Goal: Task Accomplishment & Management: Manage account settings

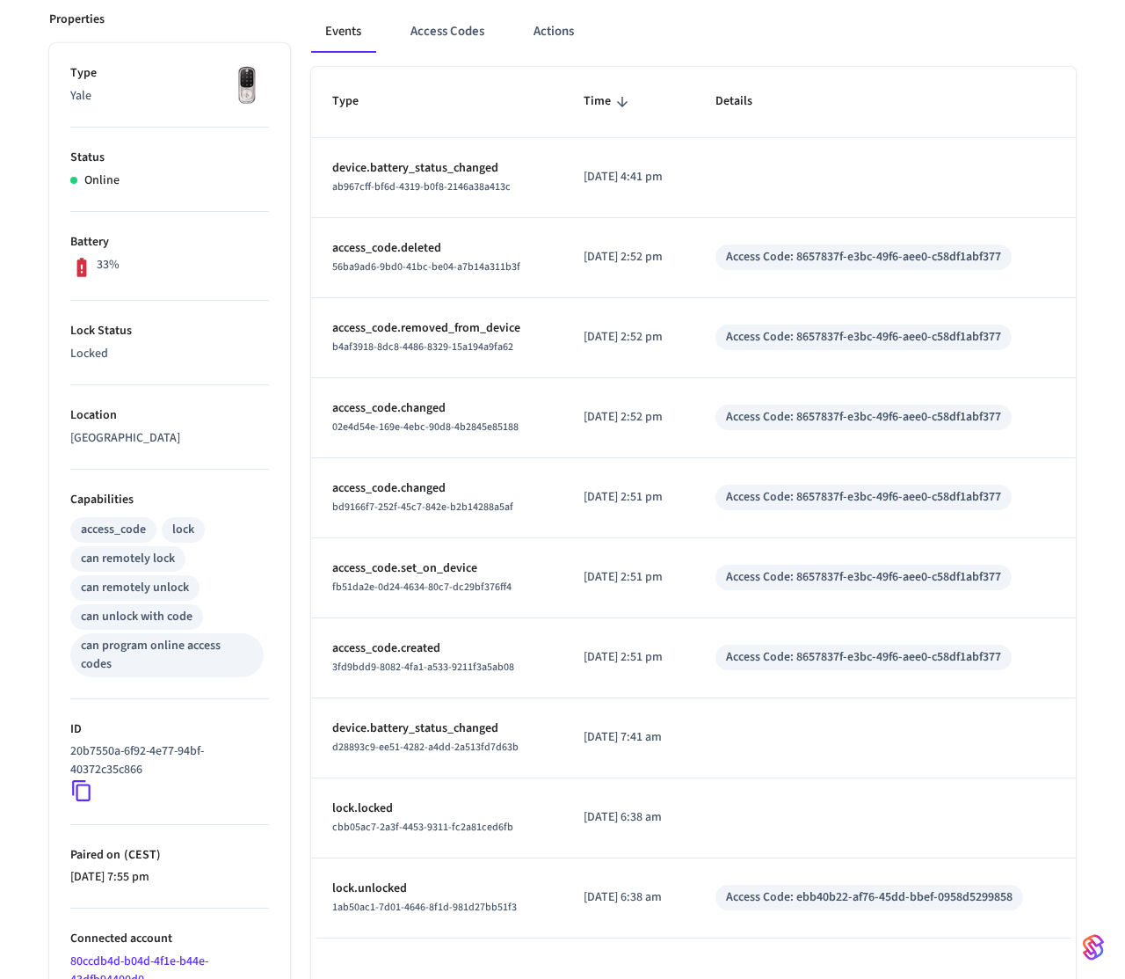
scroll to position [325, 0]
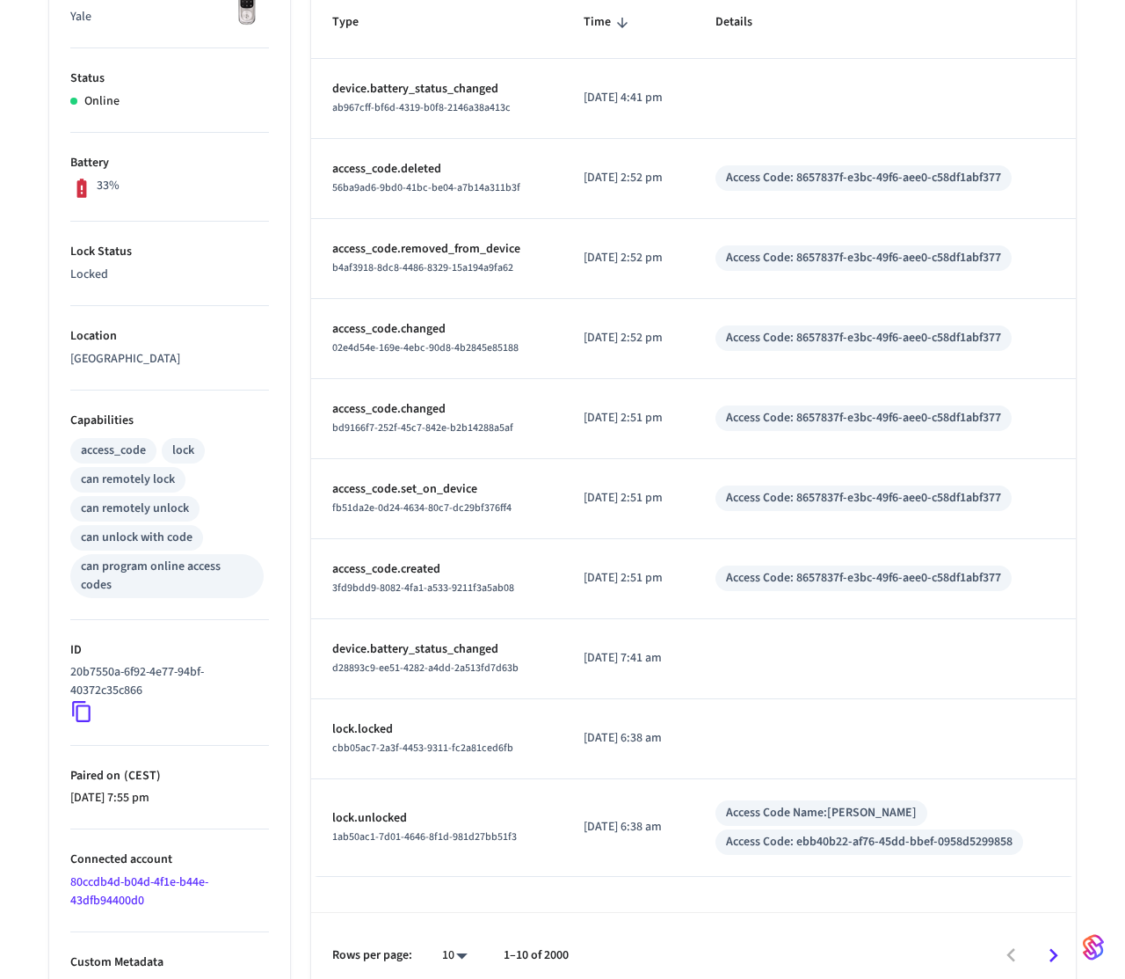
click at [82, 700] on icon at bounding box center [81, 711] width 23 height 23
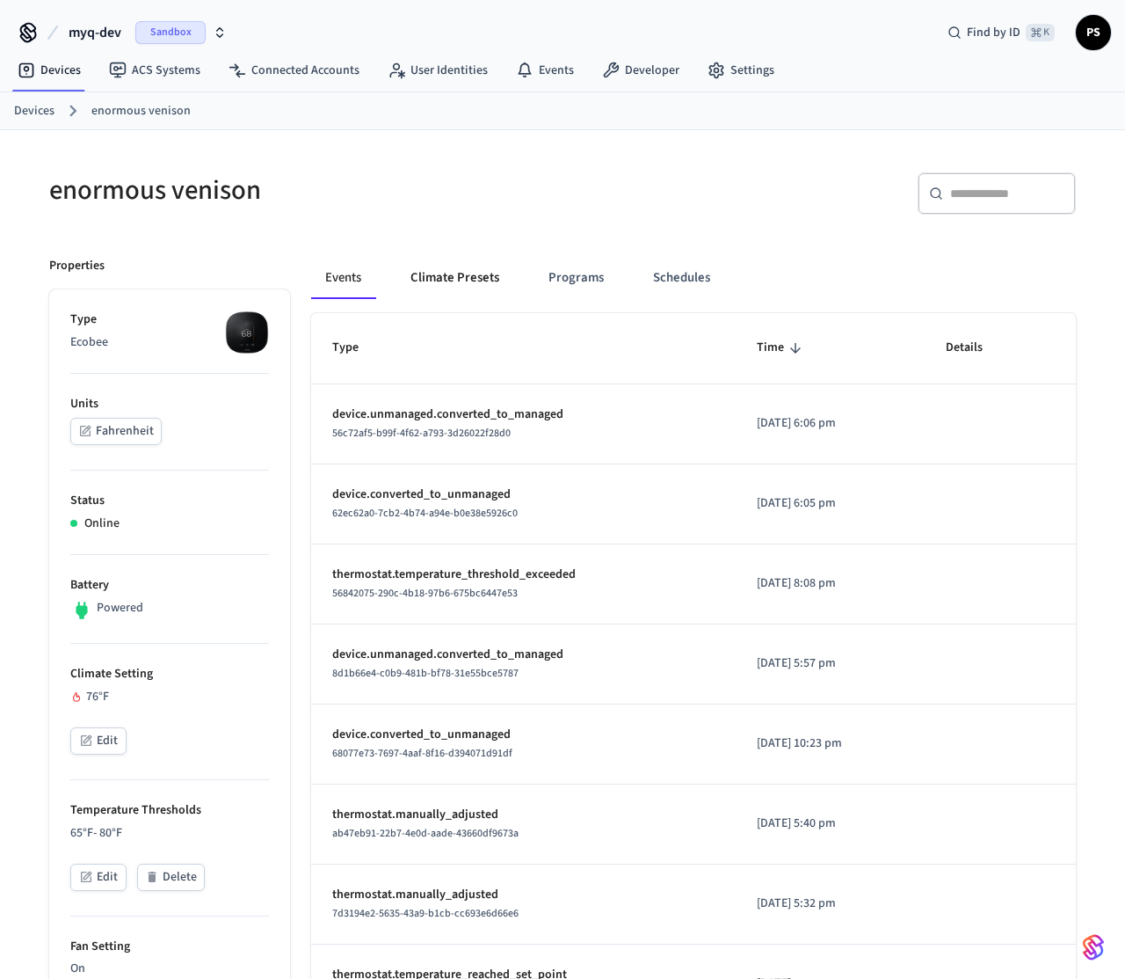
click at [469, 287] on button "Climate Presets" at bounding box center [455, 278] width 117 height 42
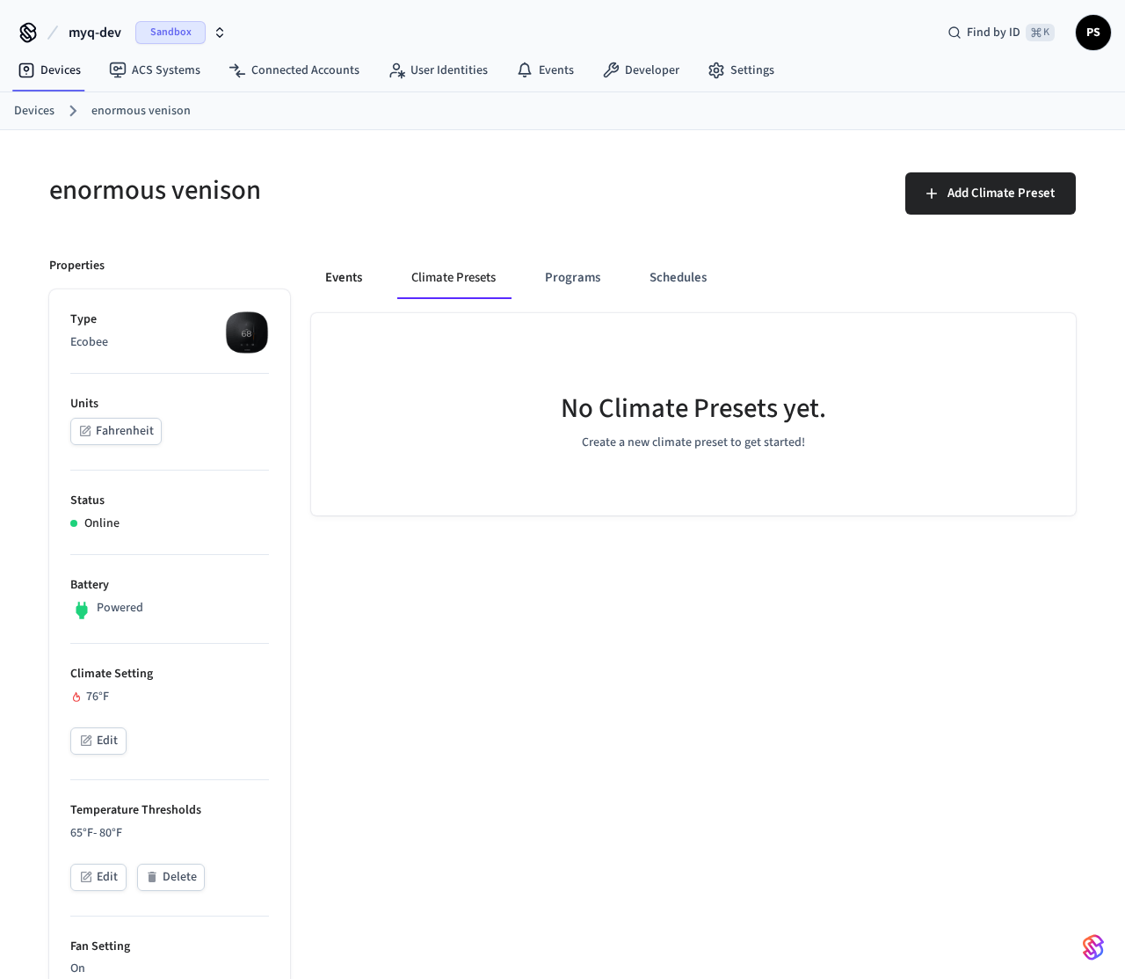
click at [360, 277] on button "Events" at bounding box center [343, 278] width 65 height 42
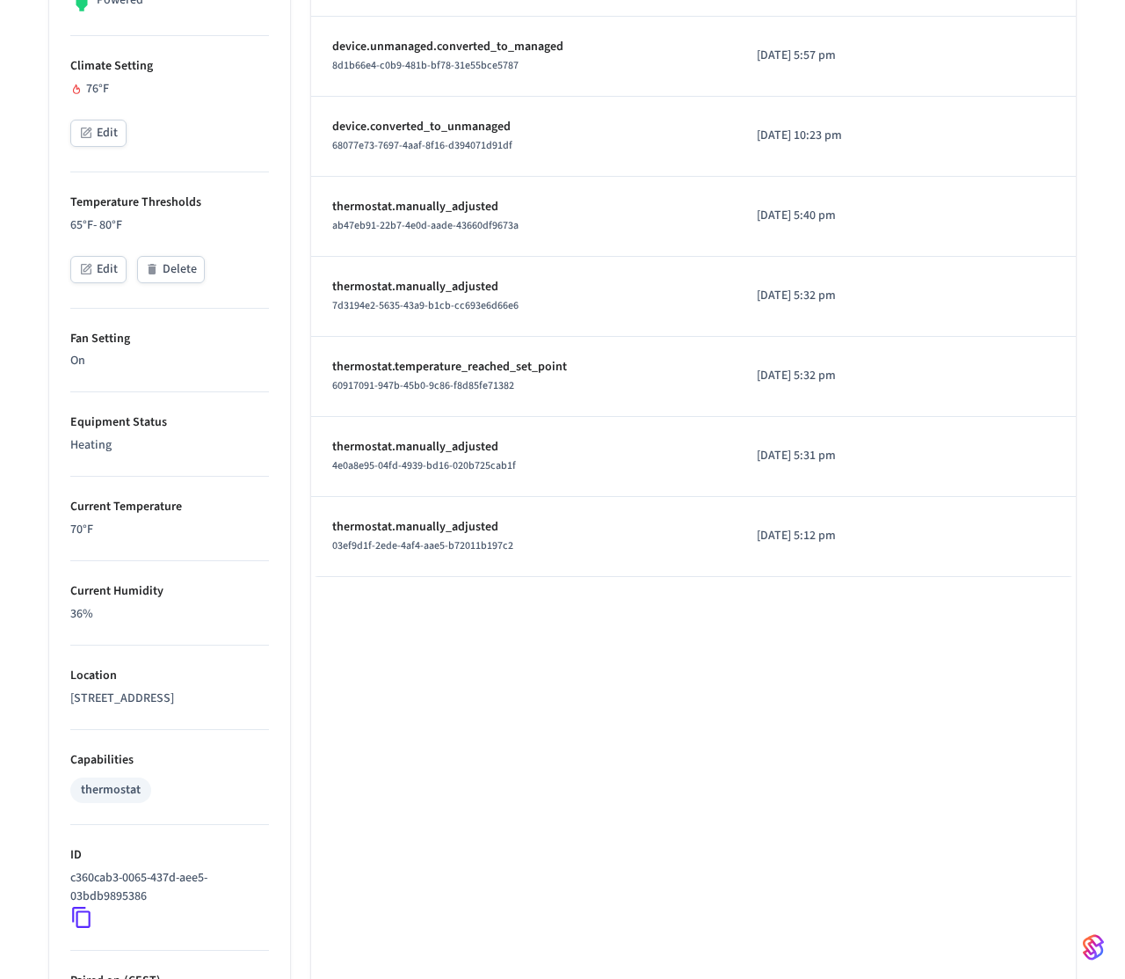
scroll to position [989, 0]
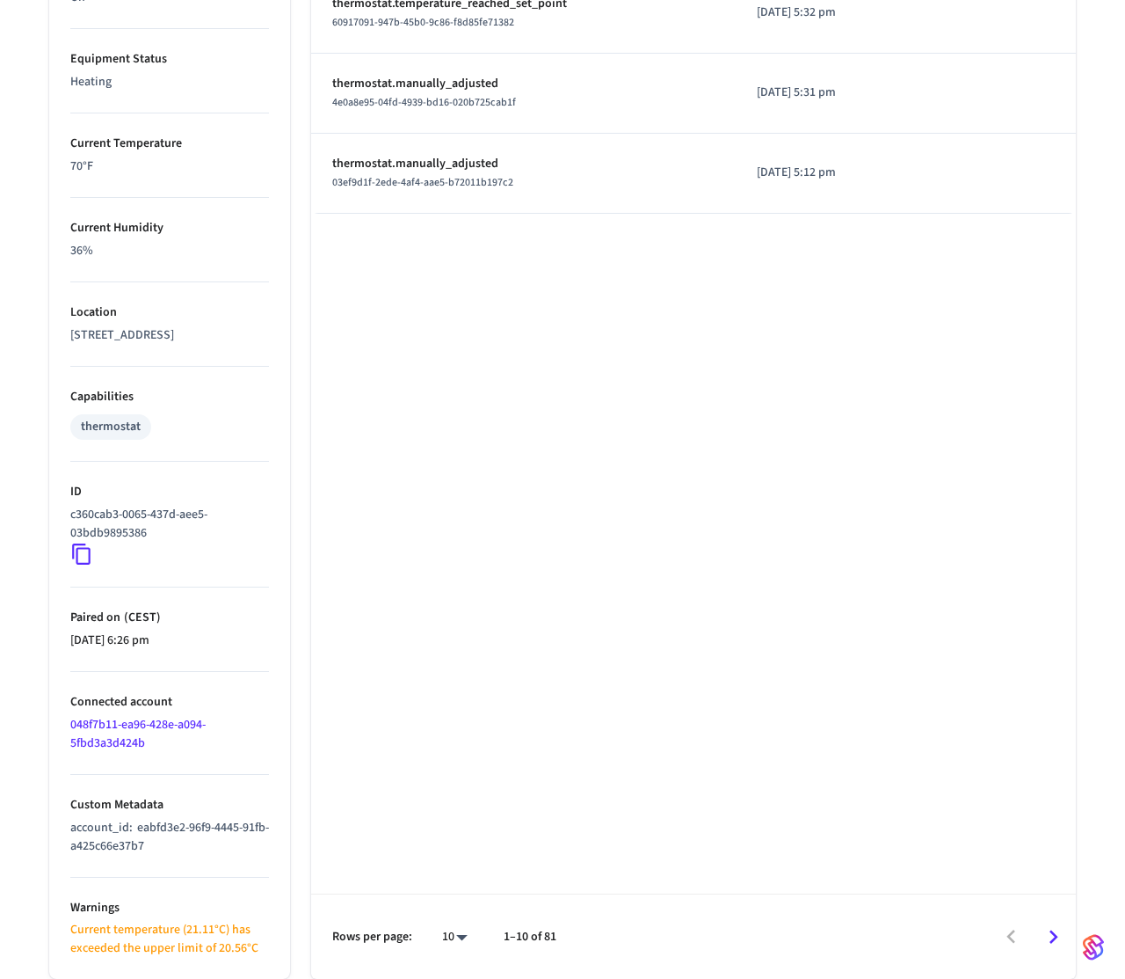
click at [156, 838] on span "eabfd3e2-96f9-4445-91fb-a425c66e37b7" at bounding box center [169, 837] width 199 height 36
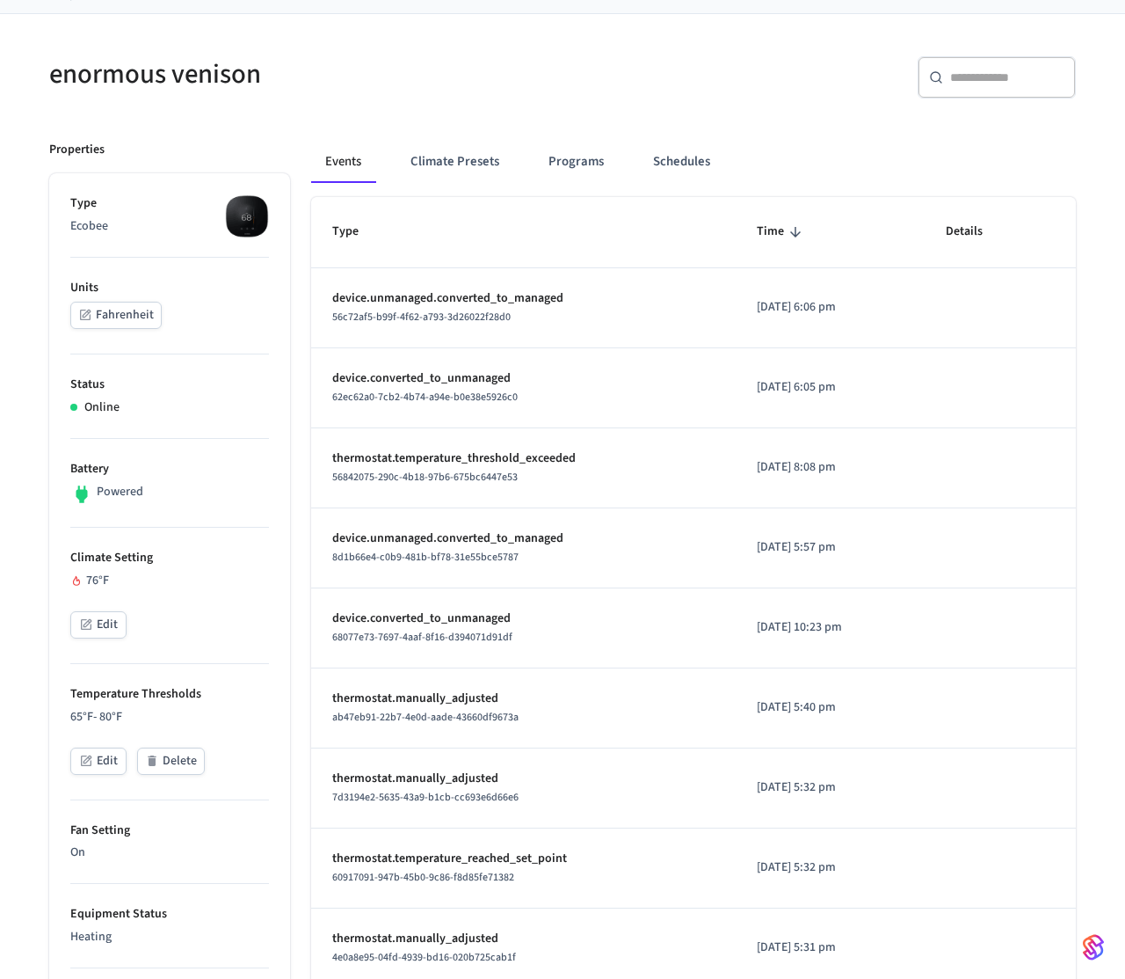
scroll to position [0, 0]
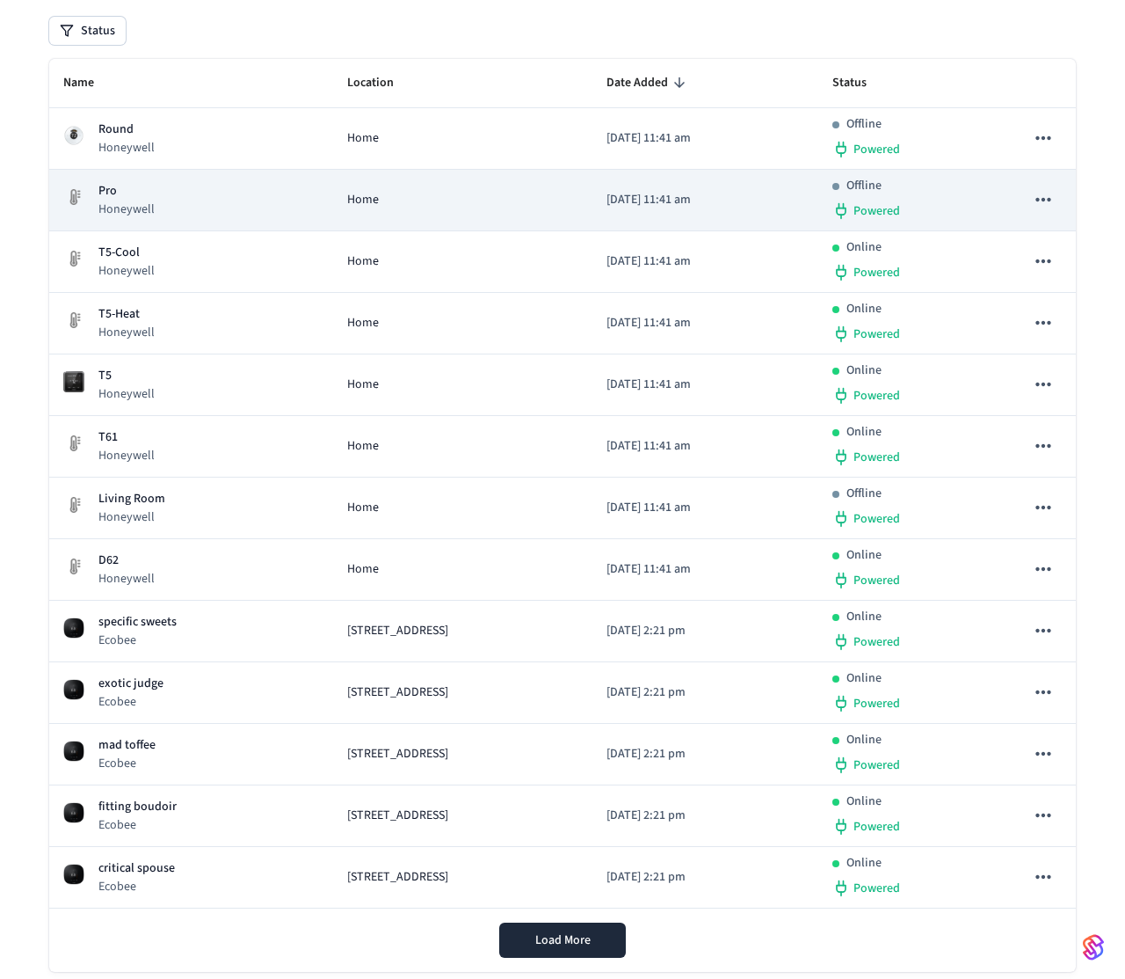
scroll to position [245, 0]
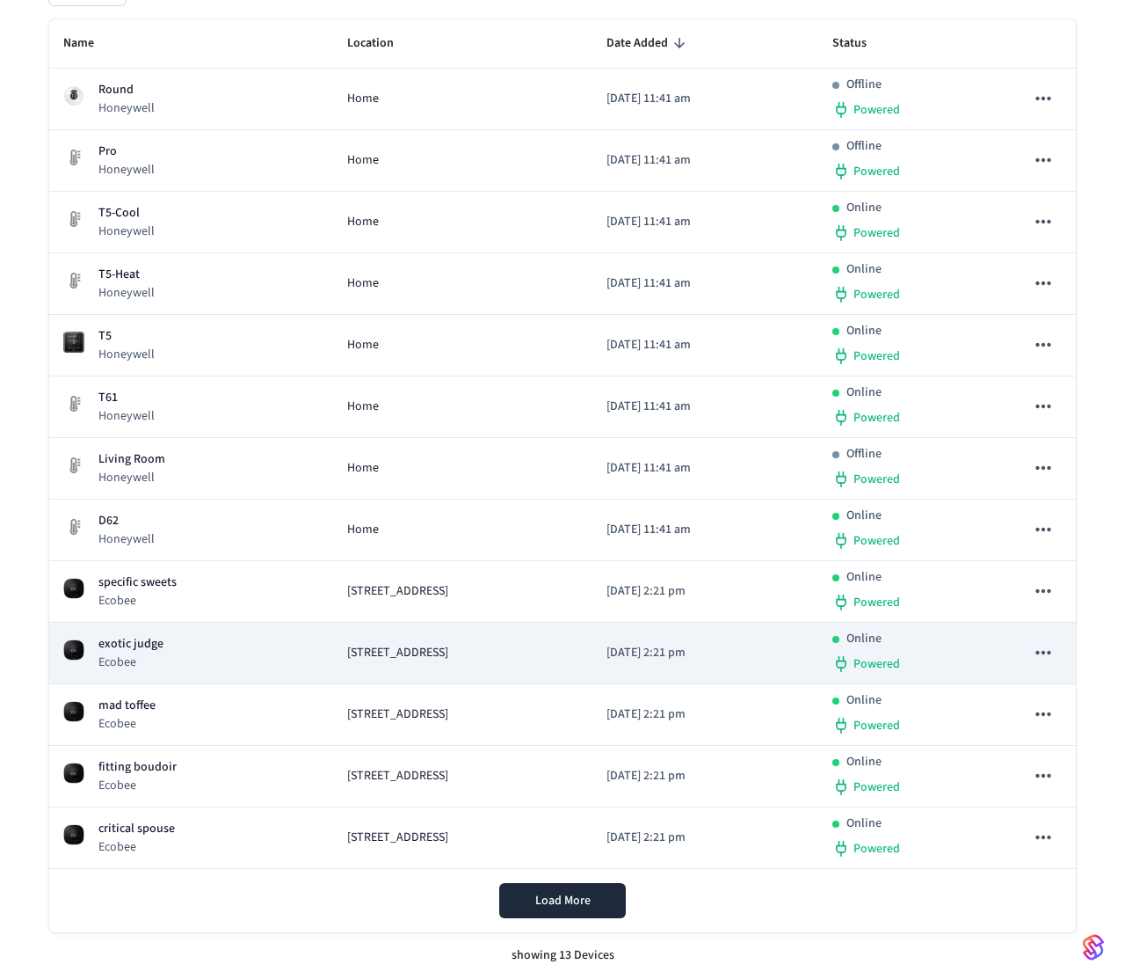
click at [201, 636] on div "exotic judge Ecobee" at bounding box center [191, 653] width 256 height 36
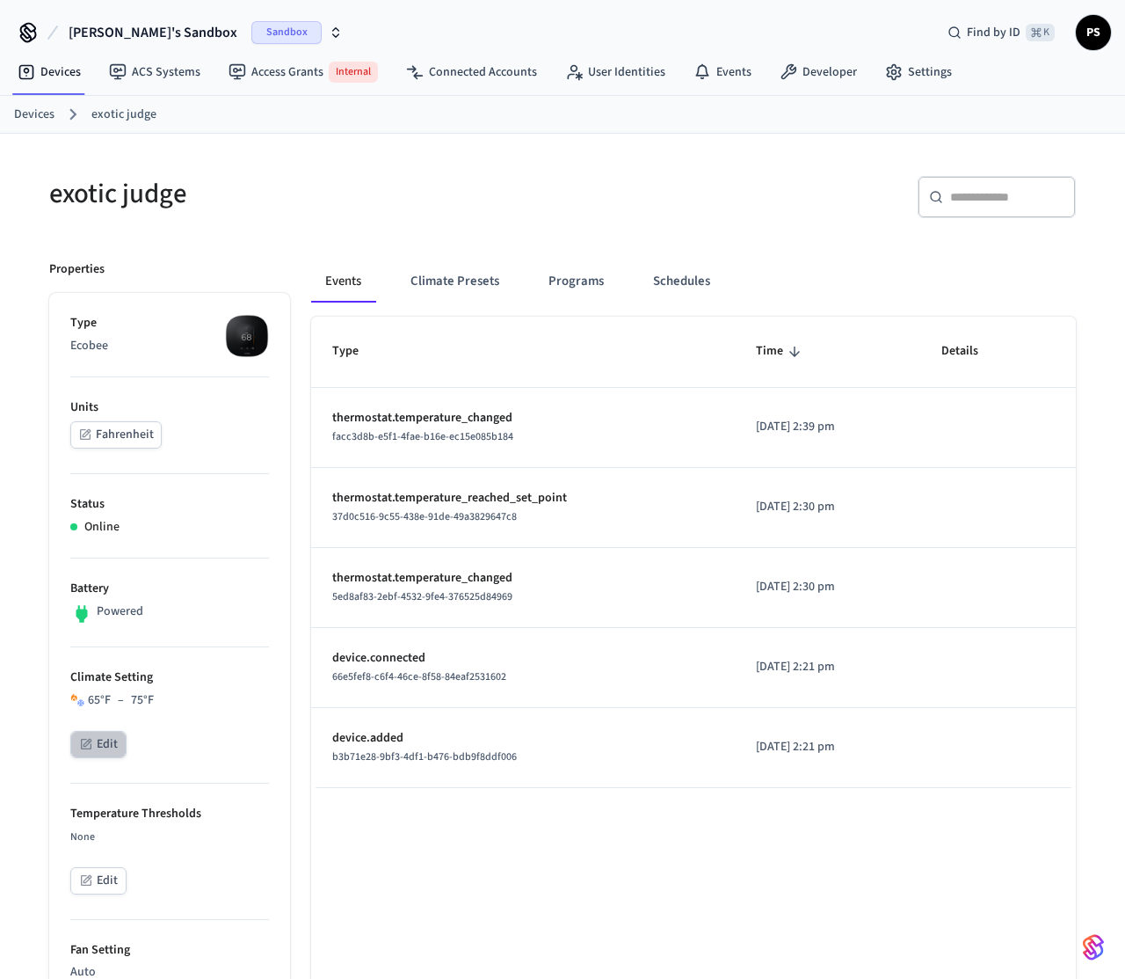
click at [84, 754] on button "Edit" at bounding box center [98, 744] width 56 height 27
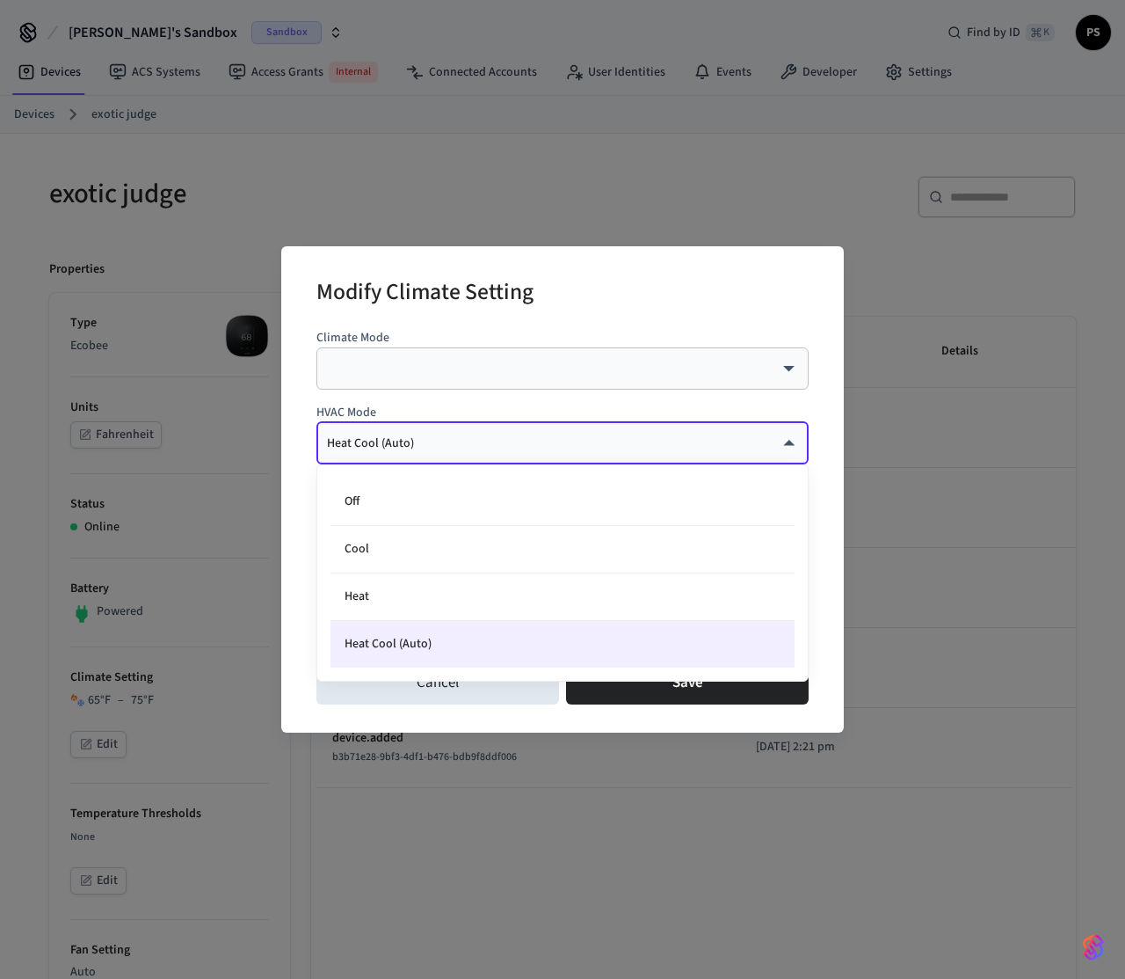
click at [506, 448] on body "Paweł's Sandbox Sandbox Find by ID ⌘ K PS Devices ACS Systems Access Grants Int…" at bounding box center [562, 907] width 1125 height 1814
click at [423, 562] on li "Cool" at bounding box center [563, 549] width 464 height 47
type input "****"
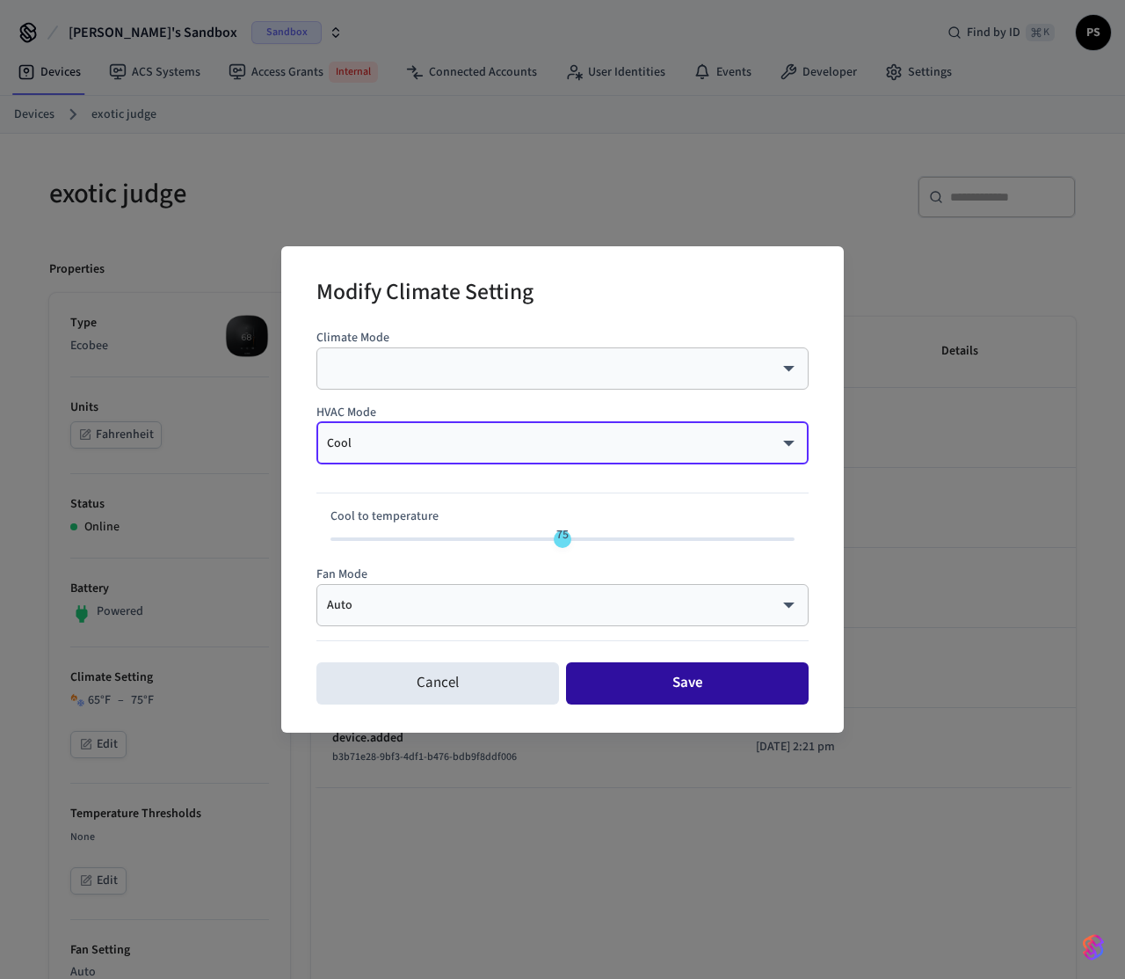
click at [663, 676] on button "Save" at bounding box center [687, 683] width 243 height 42
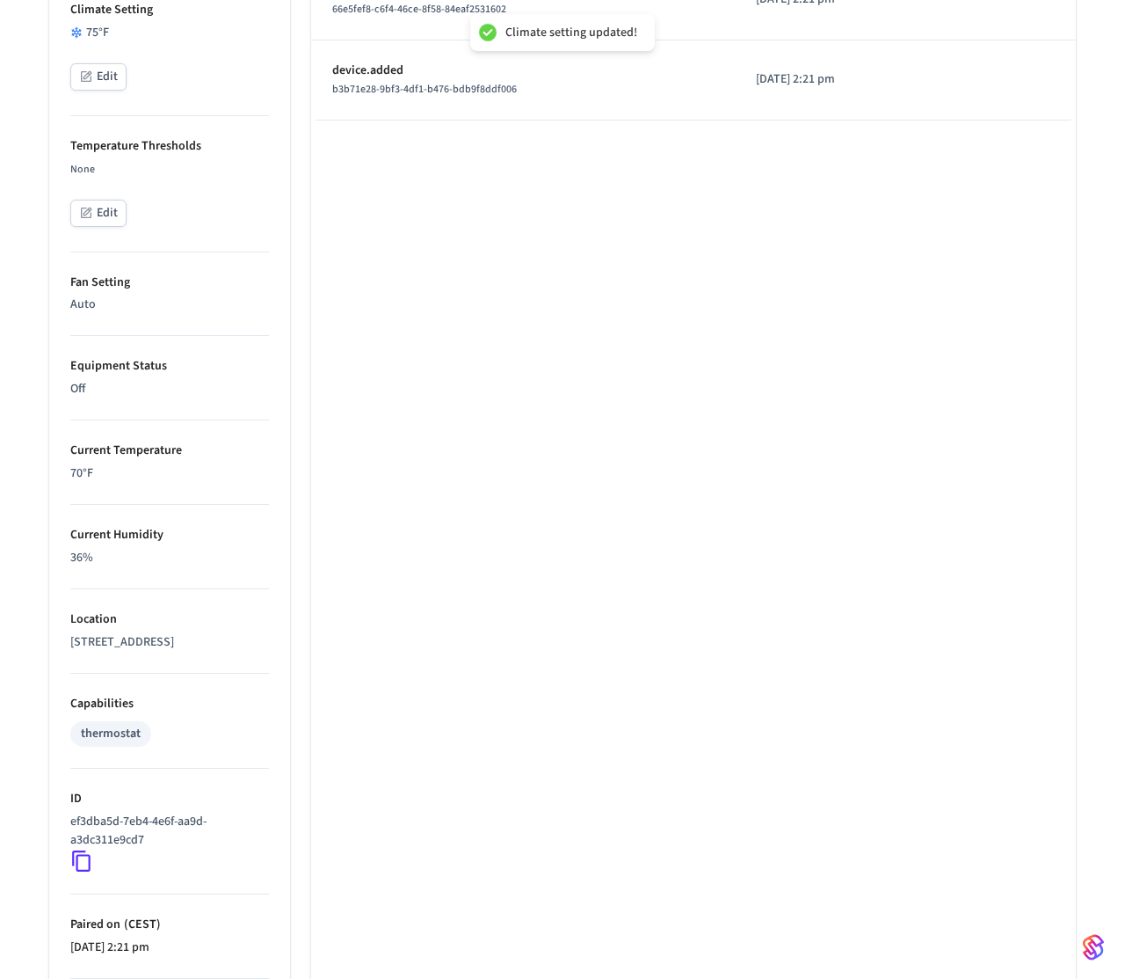
scroll to position [853, 0]
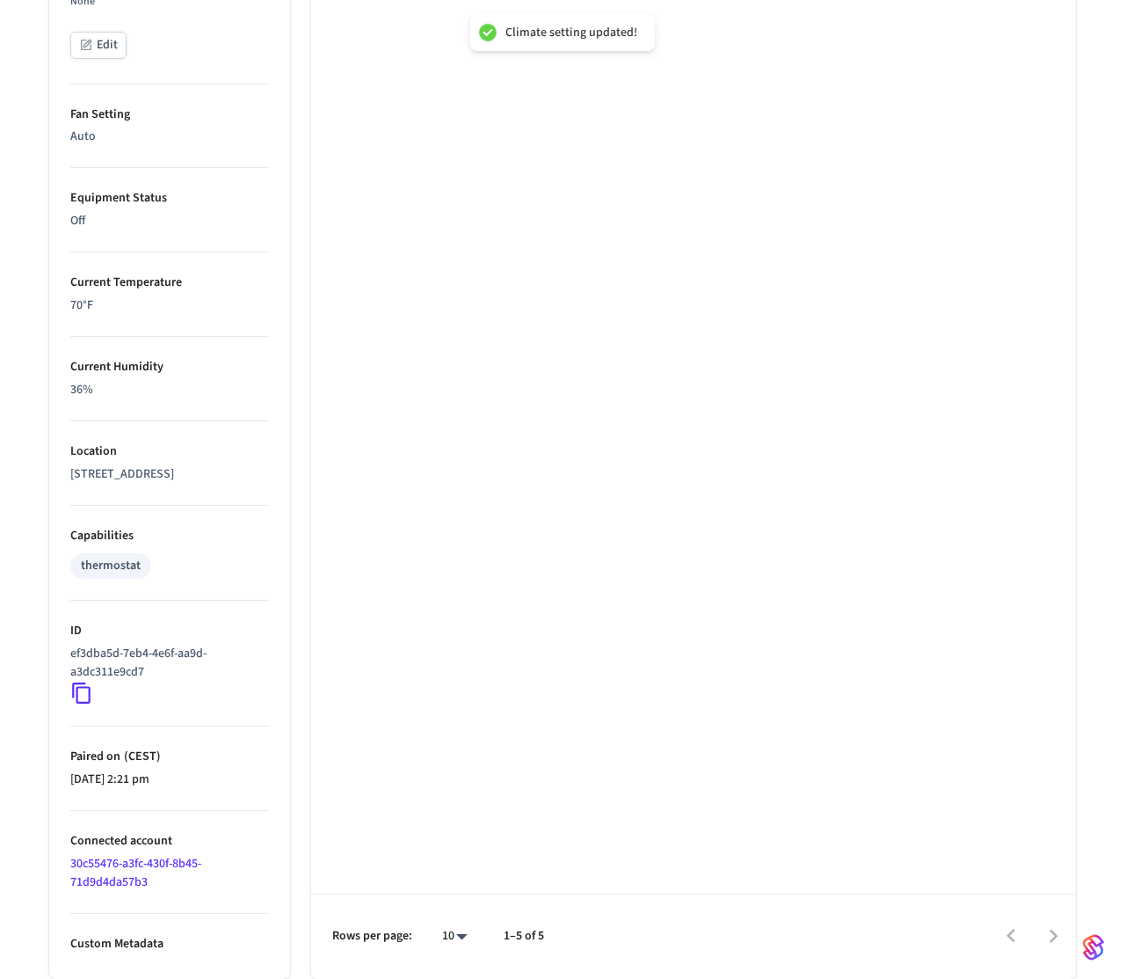
click at [89, 693] on icon at bounding box center [81, 692] width 18 height 21
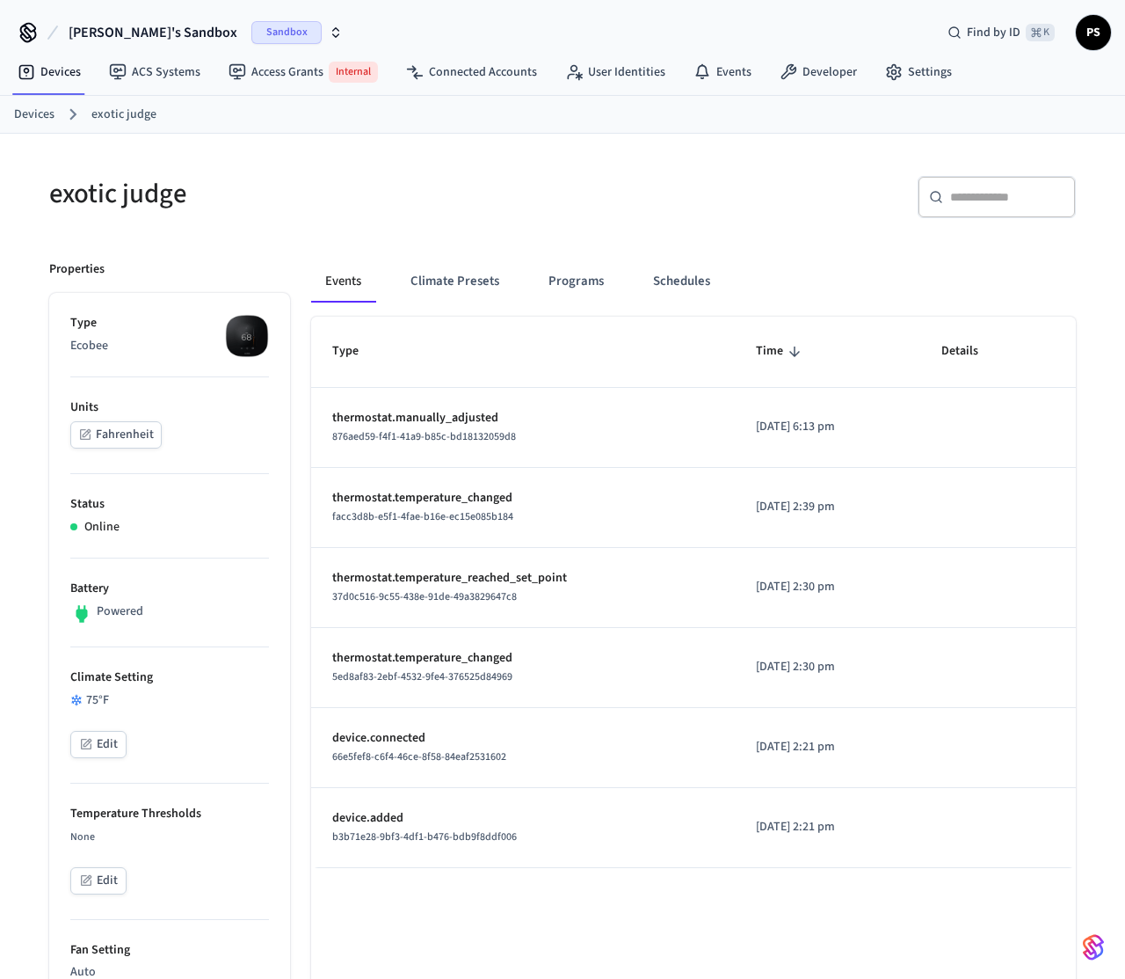
click at [301, 176] on h5 "exotic judge" at bounding box center [300, 194] width 503 height 36
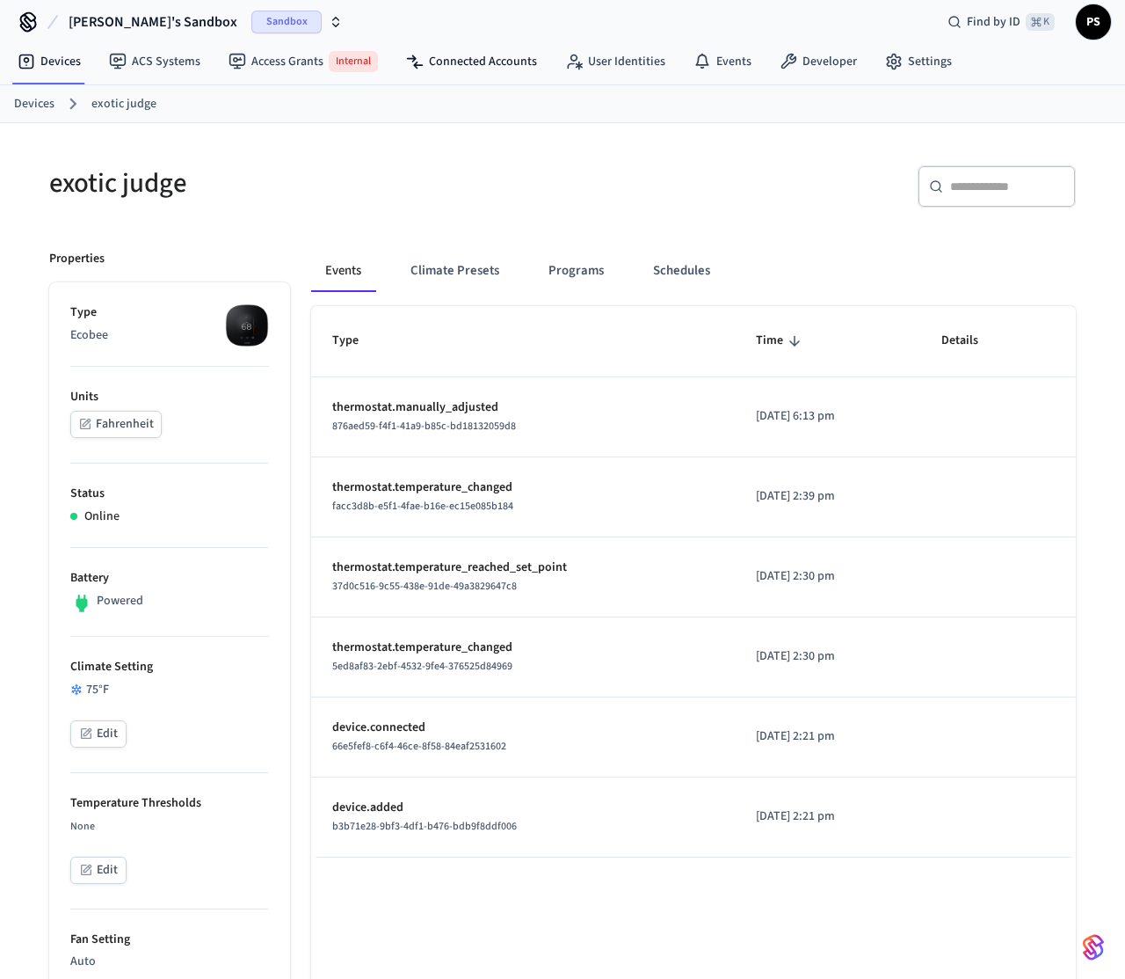
click at [477, 77] on nav "Devices ACS Systems Access Grants Internal Connected Accounts User Identities E…" at bounding box center [485, 62] width 963 height 44
click at [466, 63] on link "Connected Accounts" at bounding box center [471, 62] width 159 height 32
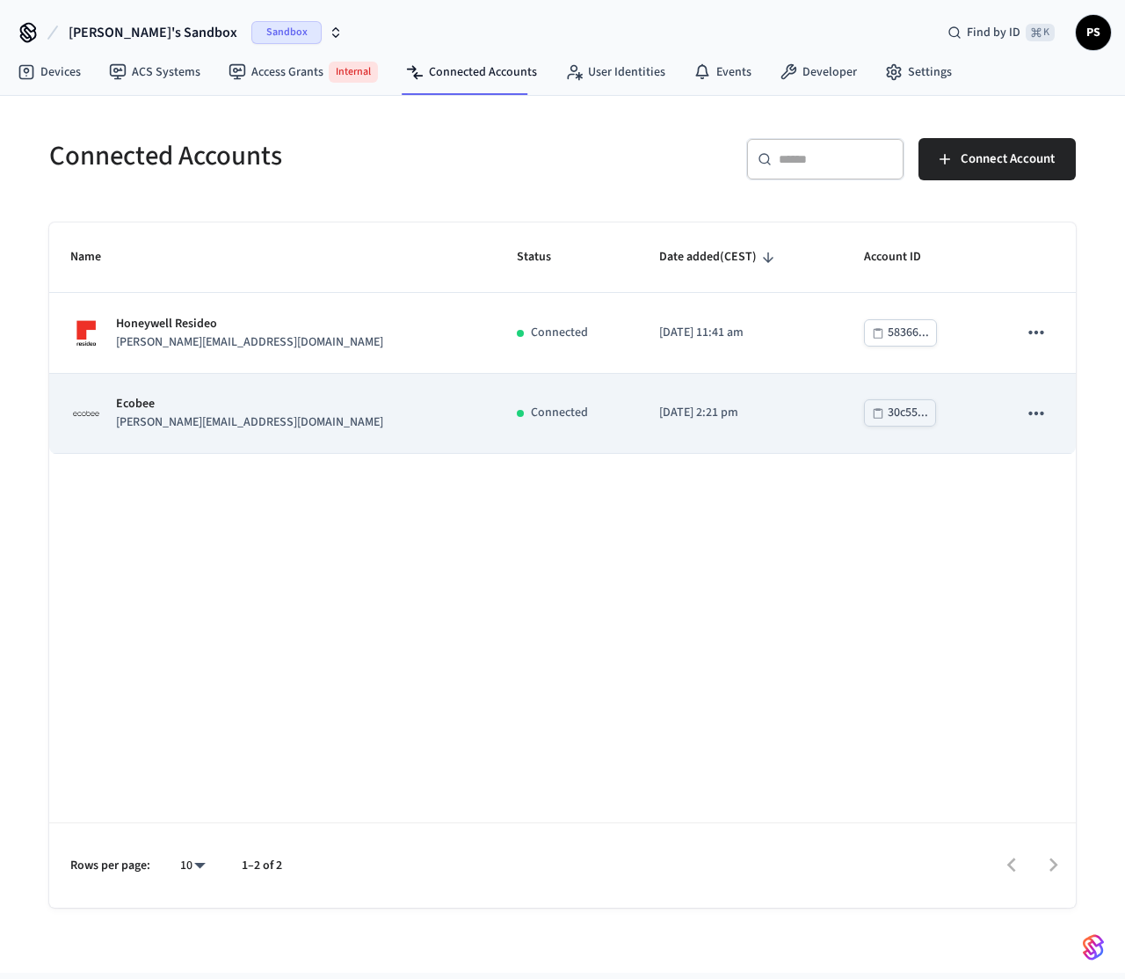
click at [1054, 408] on button "sticky table" at bounding box center [1036, 413] width 37 height 37
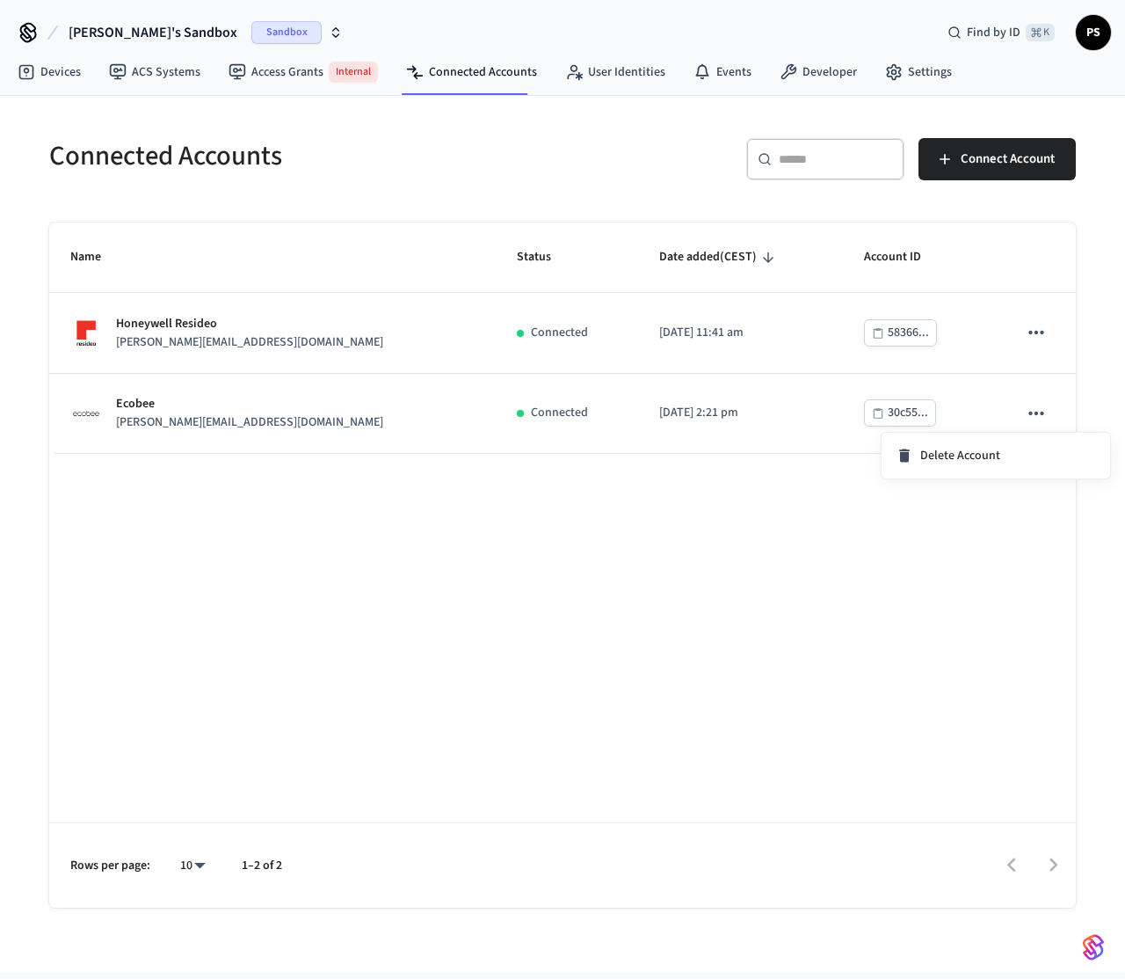
click at [400, 435] on div at bounding box center [562, 489] width 1125 height 979
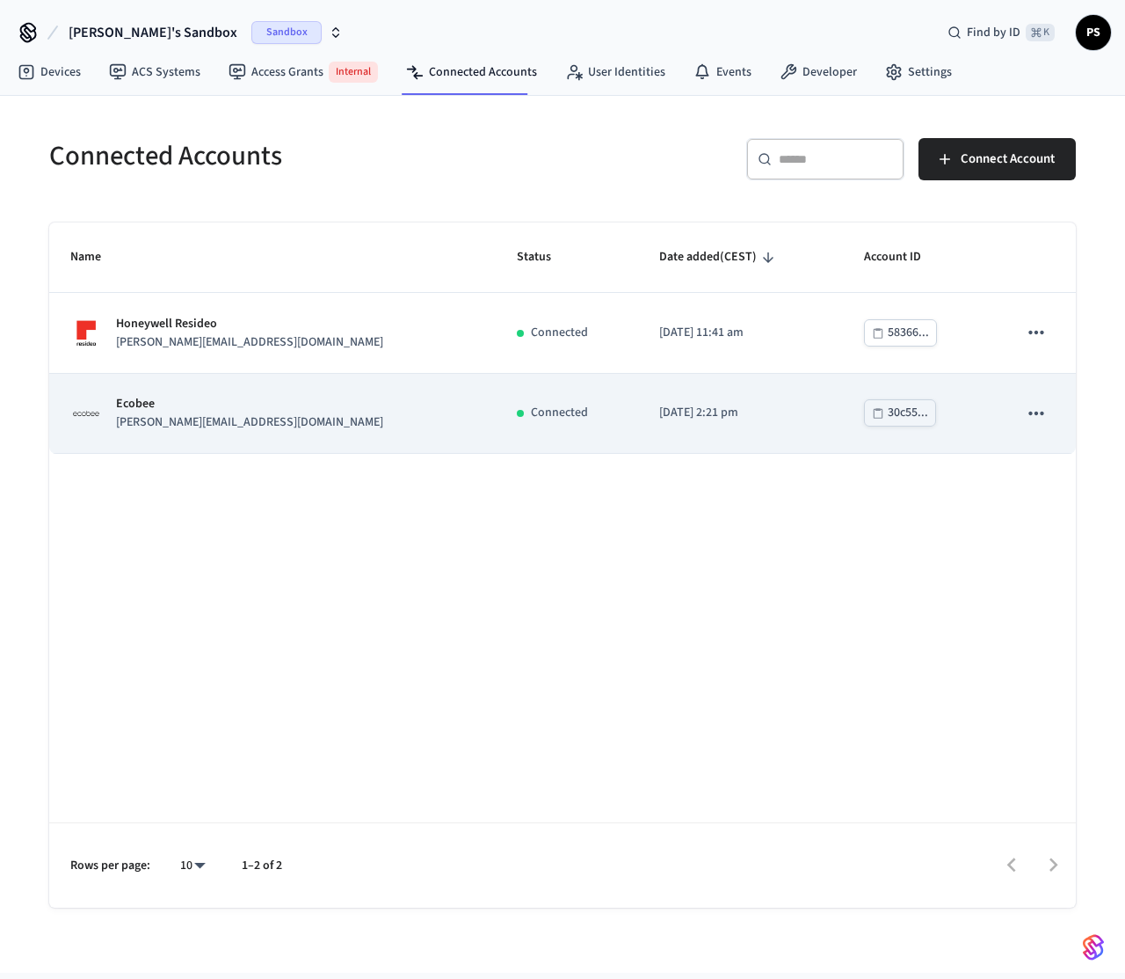
click at [284, 435] on td "Ecobee jane@example.com" at bounding box center [272, 414] width 447 height 80
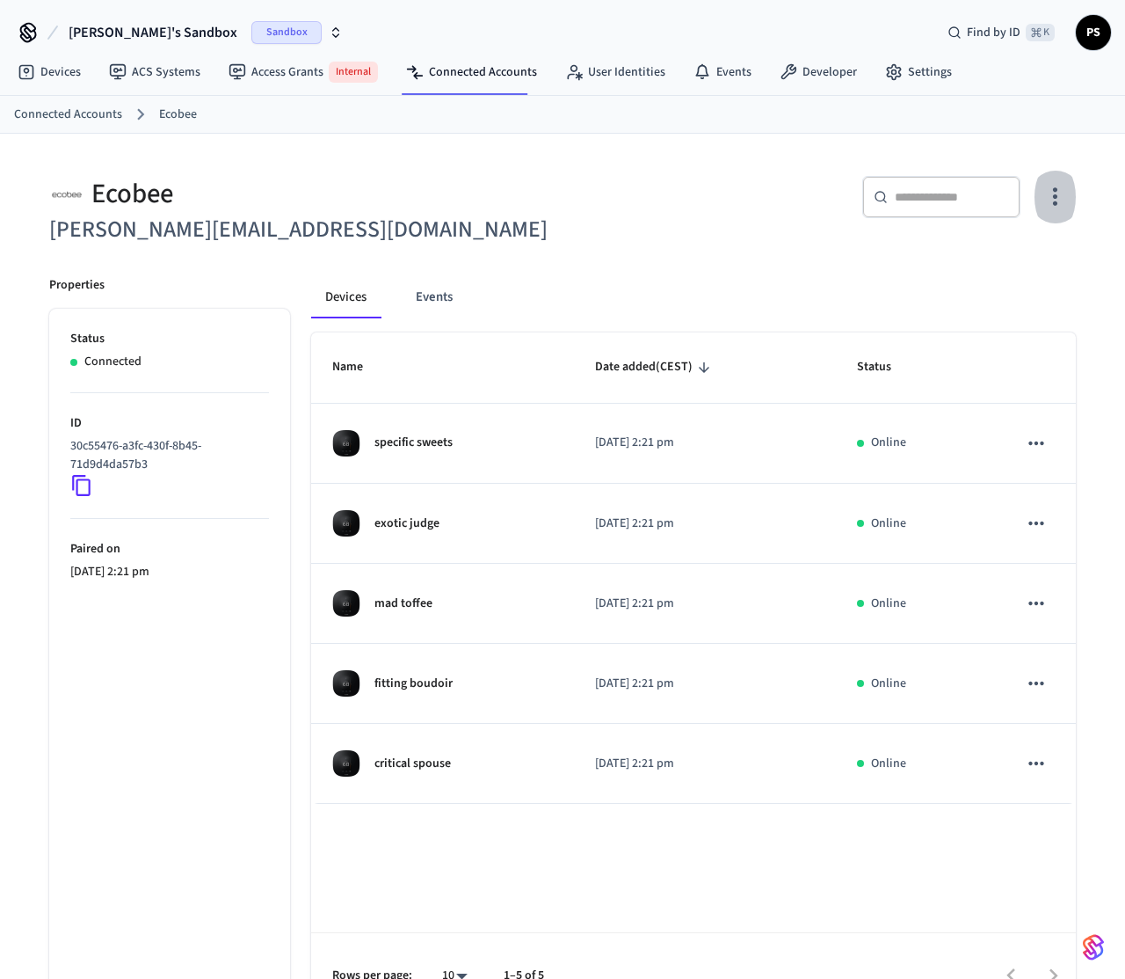
click at [1068, 203] on icon "button" at bounding box center [1055, 196] width 27 height 27
click at [1068, 203] on div at bounding box center [562, 489] width 1125 height 979
click at [1070, 200] on button "button" at bounding box center [1055, 197] width 41 height 70
click at [1070, 200] on div at bounding box center [562, 489] width 1125 height 979
click at [820, 78] on link "Developer" at bounding box center [819, 72] width 106 height 32
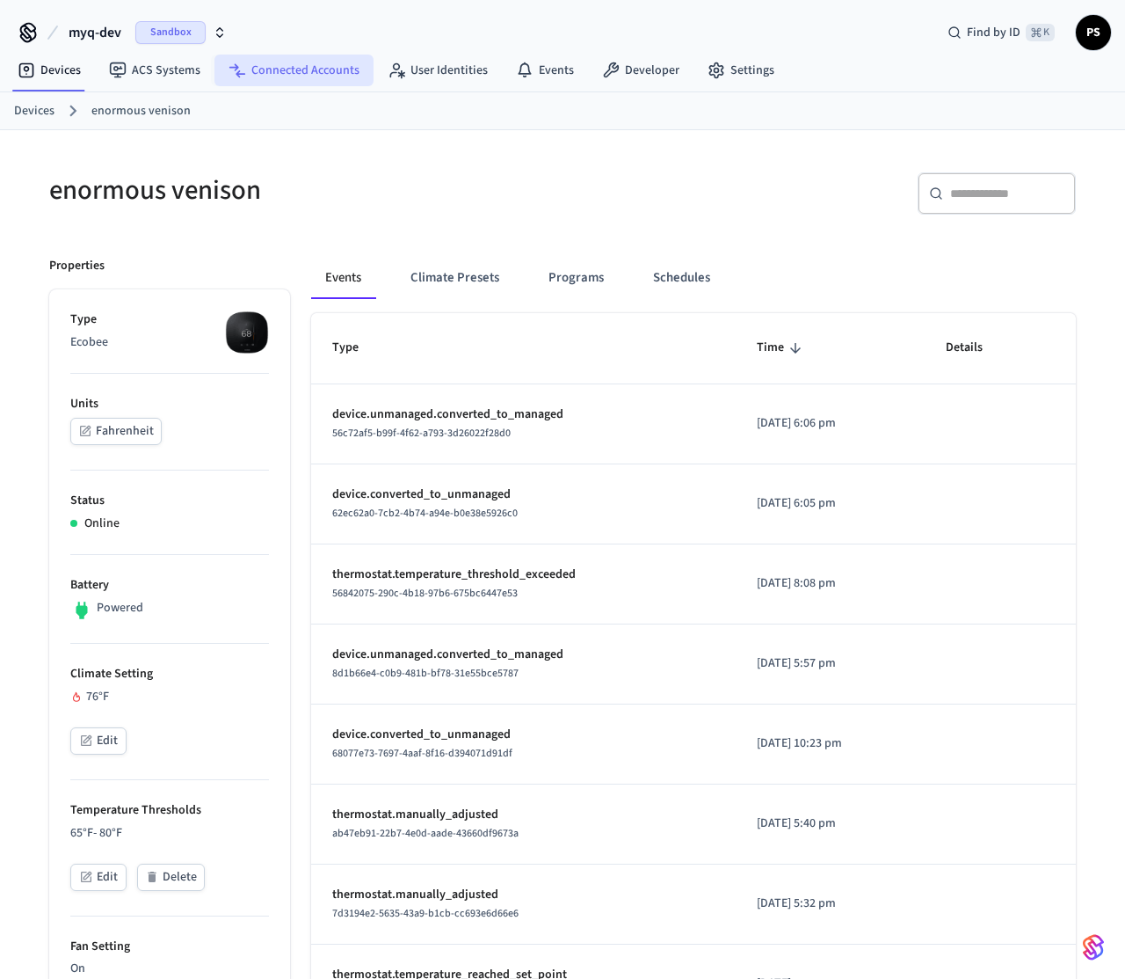
click at [328, 71] on link "Connected Accounts" at bounding box center [294, 71] width 159 height 32
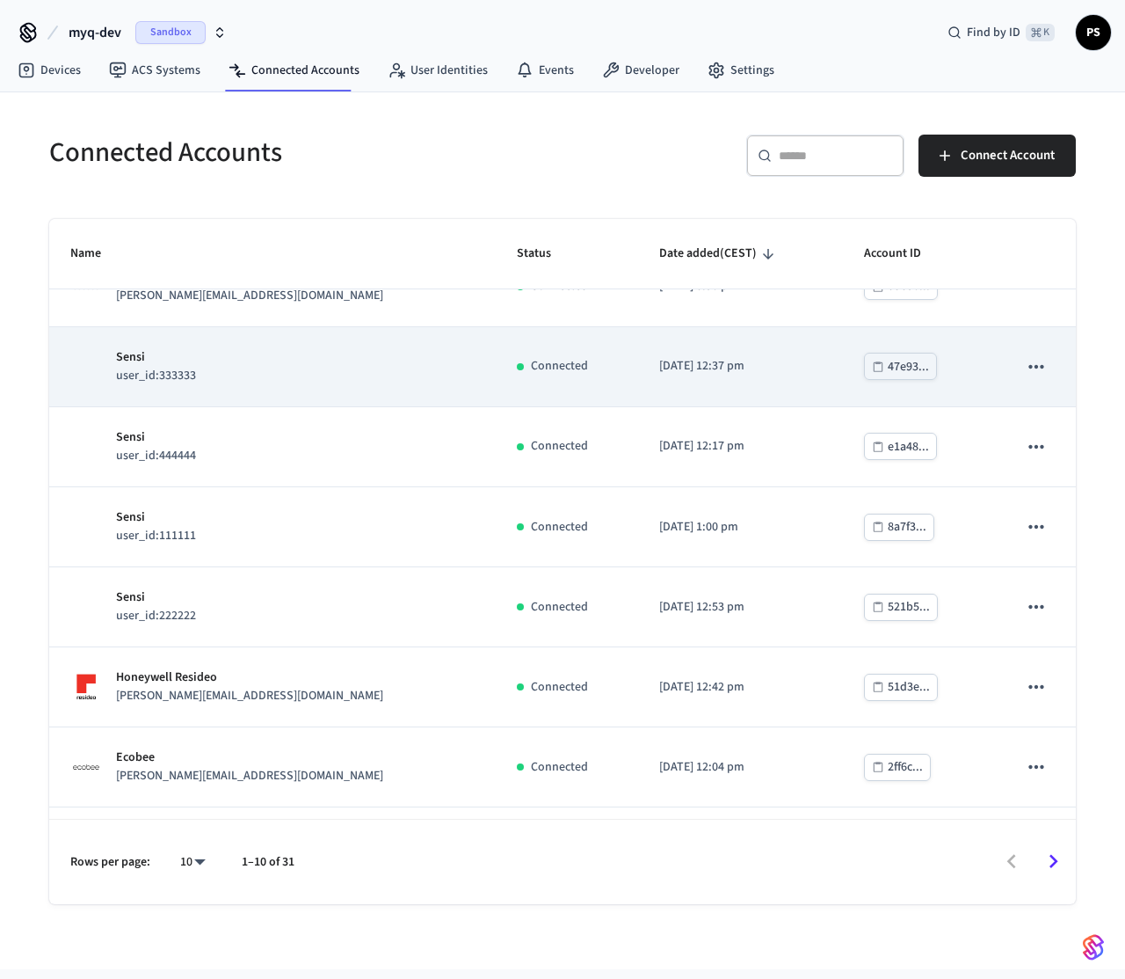
scroll to position [273, 0]
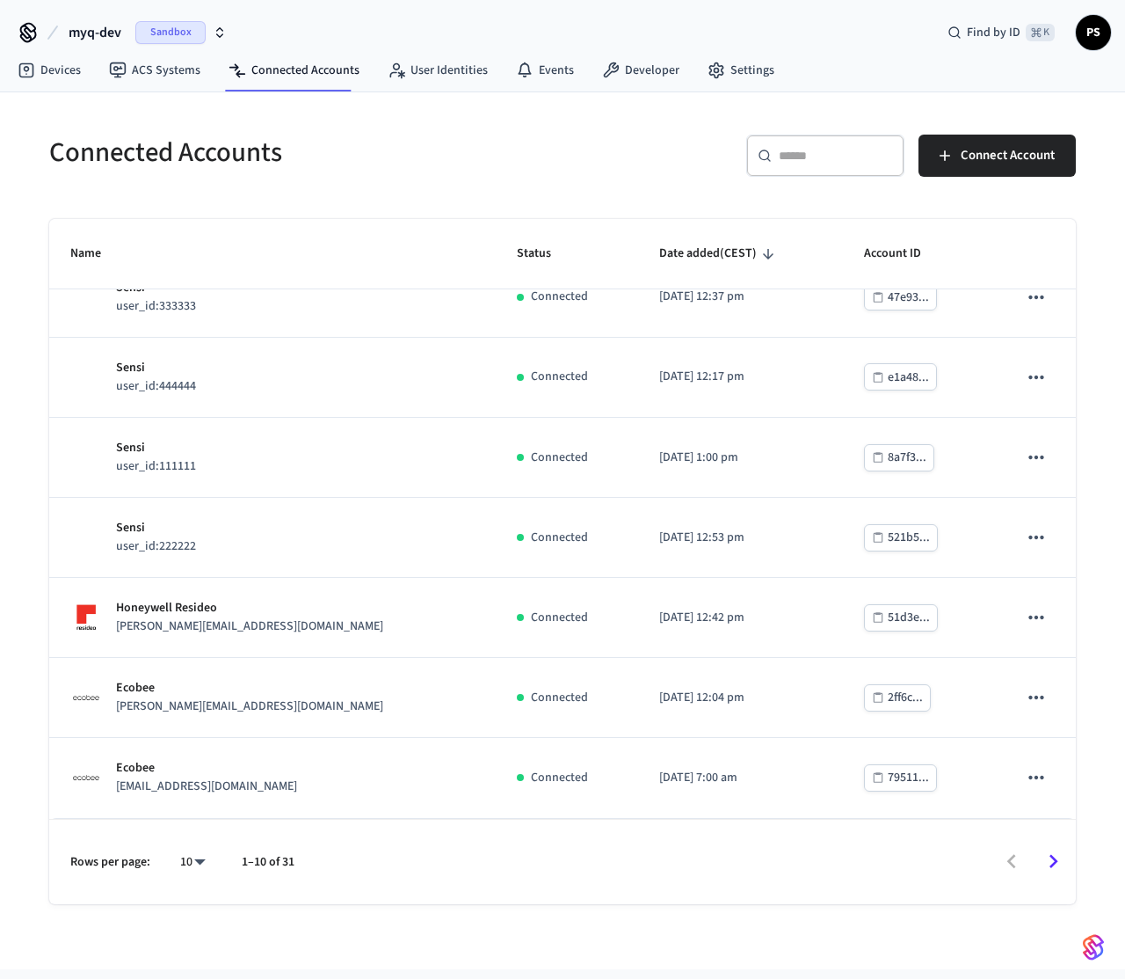
click at [1055, 867] on icon "Go to next page" at bounding box center [1053, 861] width 27 height 27
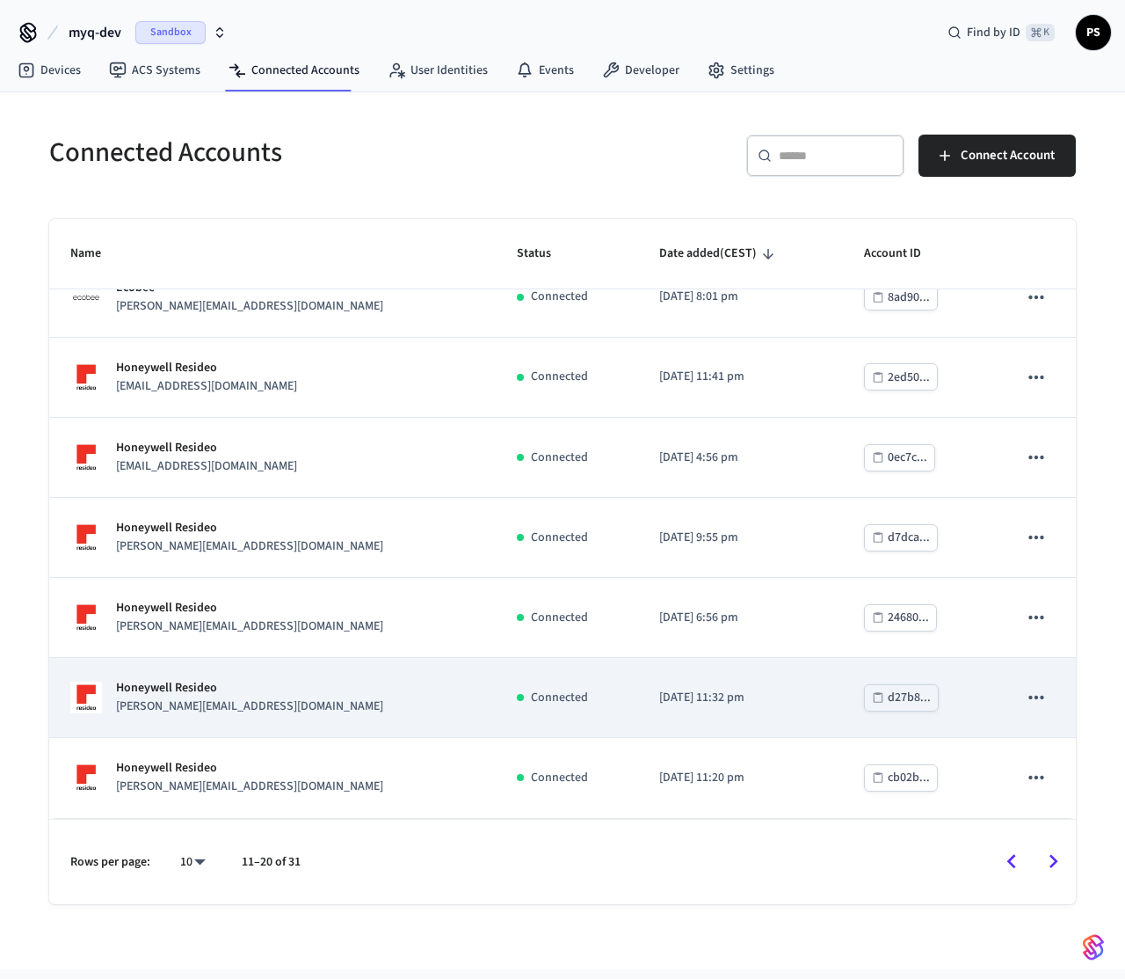
scroll to position [0, 0]
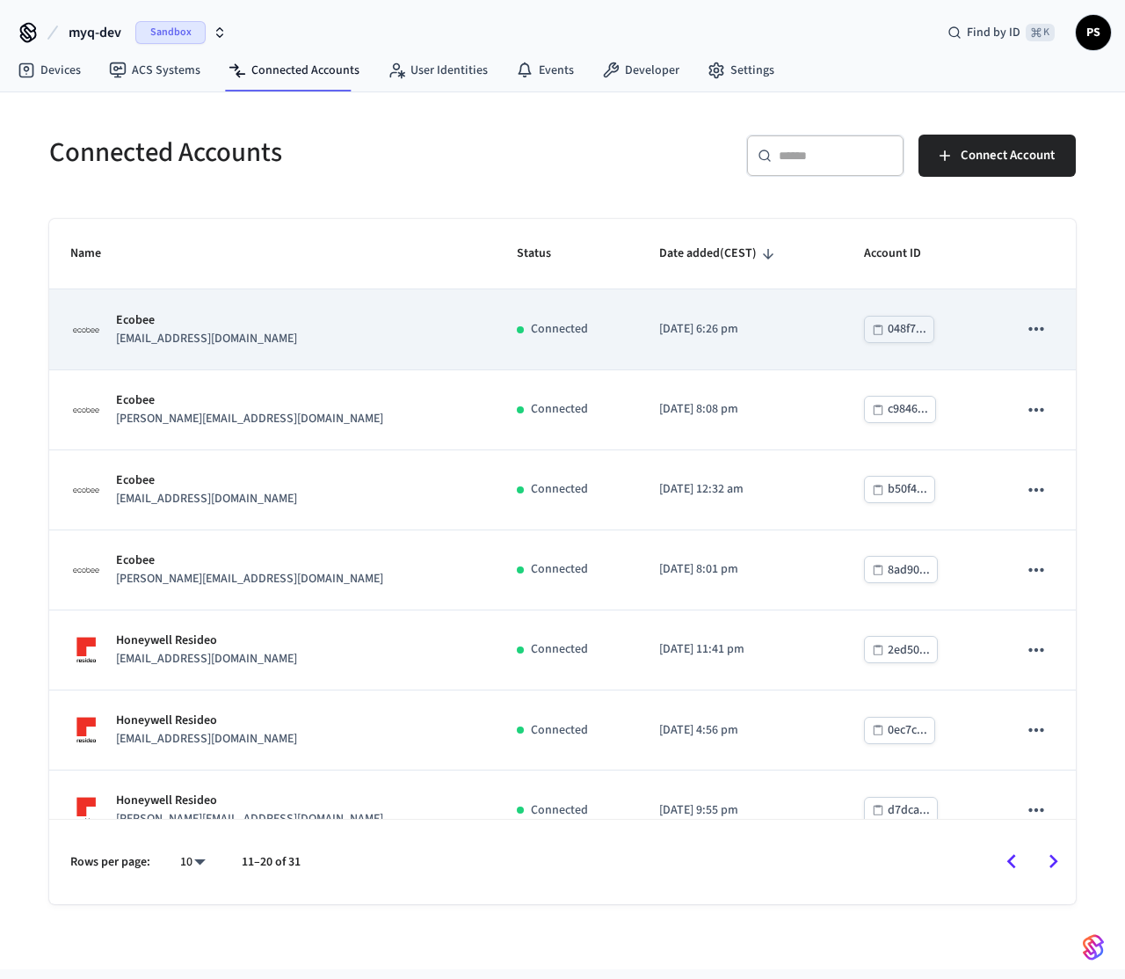
click at [1030, 318] on icon "sticky table" at bounding box center [1036, 328] width 23 height 23
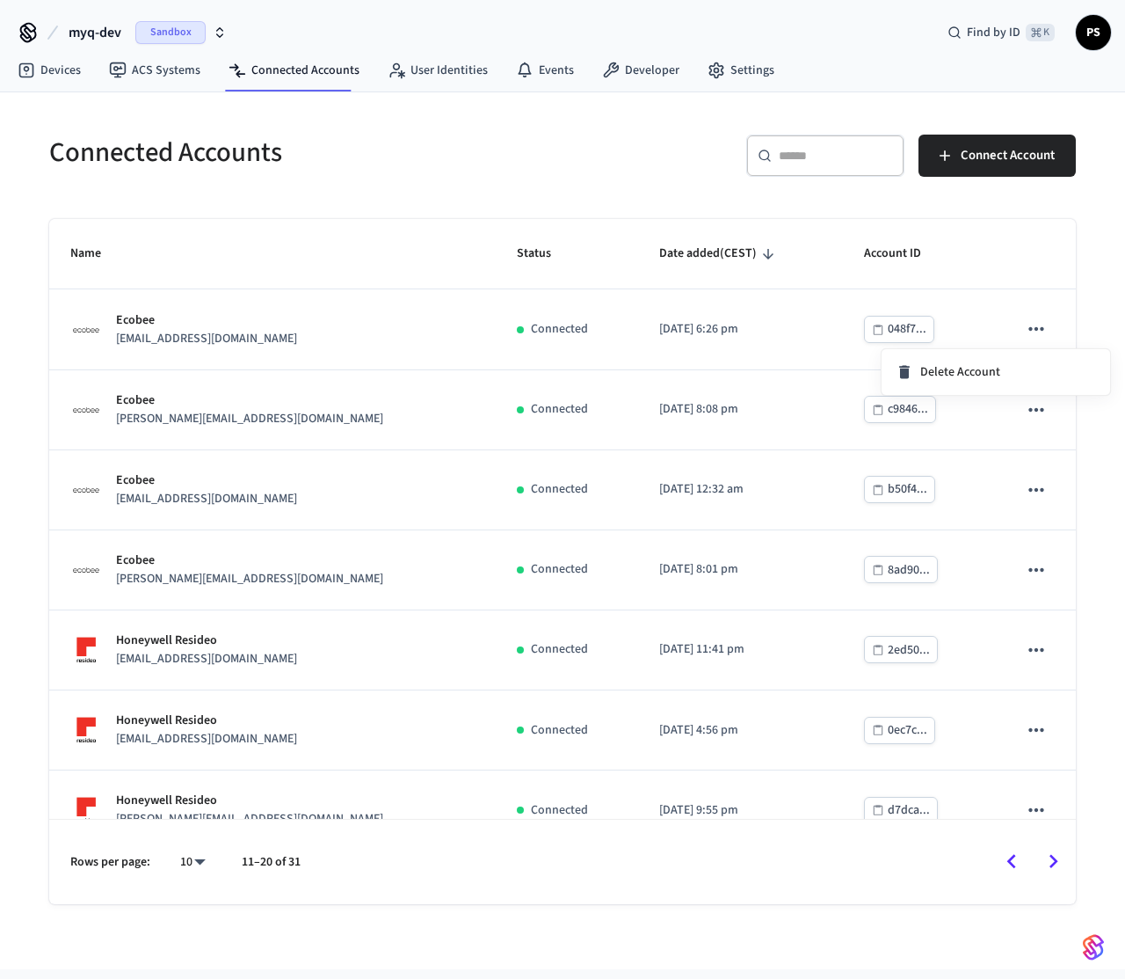
click at [670, 317] on div at bounding box center [562, 489] width 1125 height 979
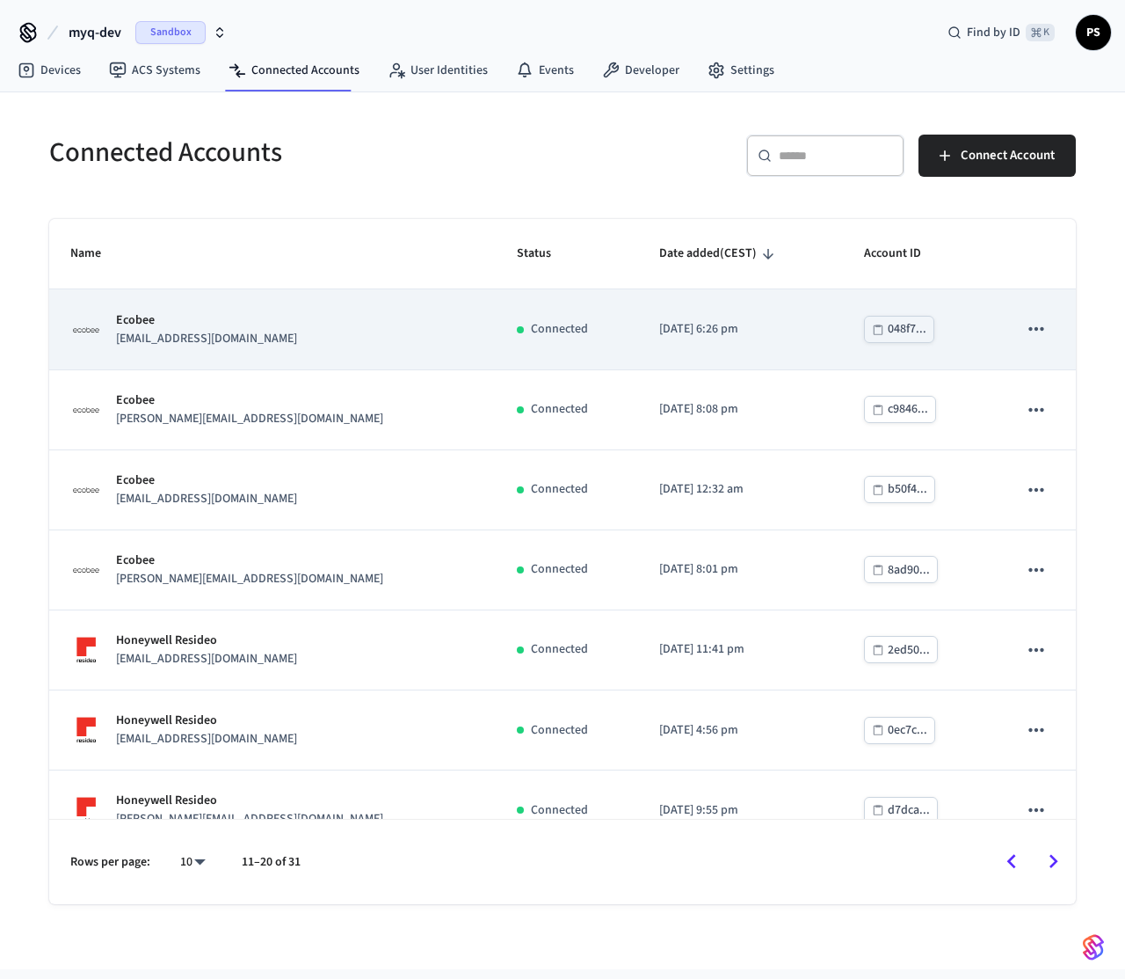
click at [251, 331] on div "Ecobee Amit@example.com" at bounding box center [272, 329] width 404 height 37
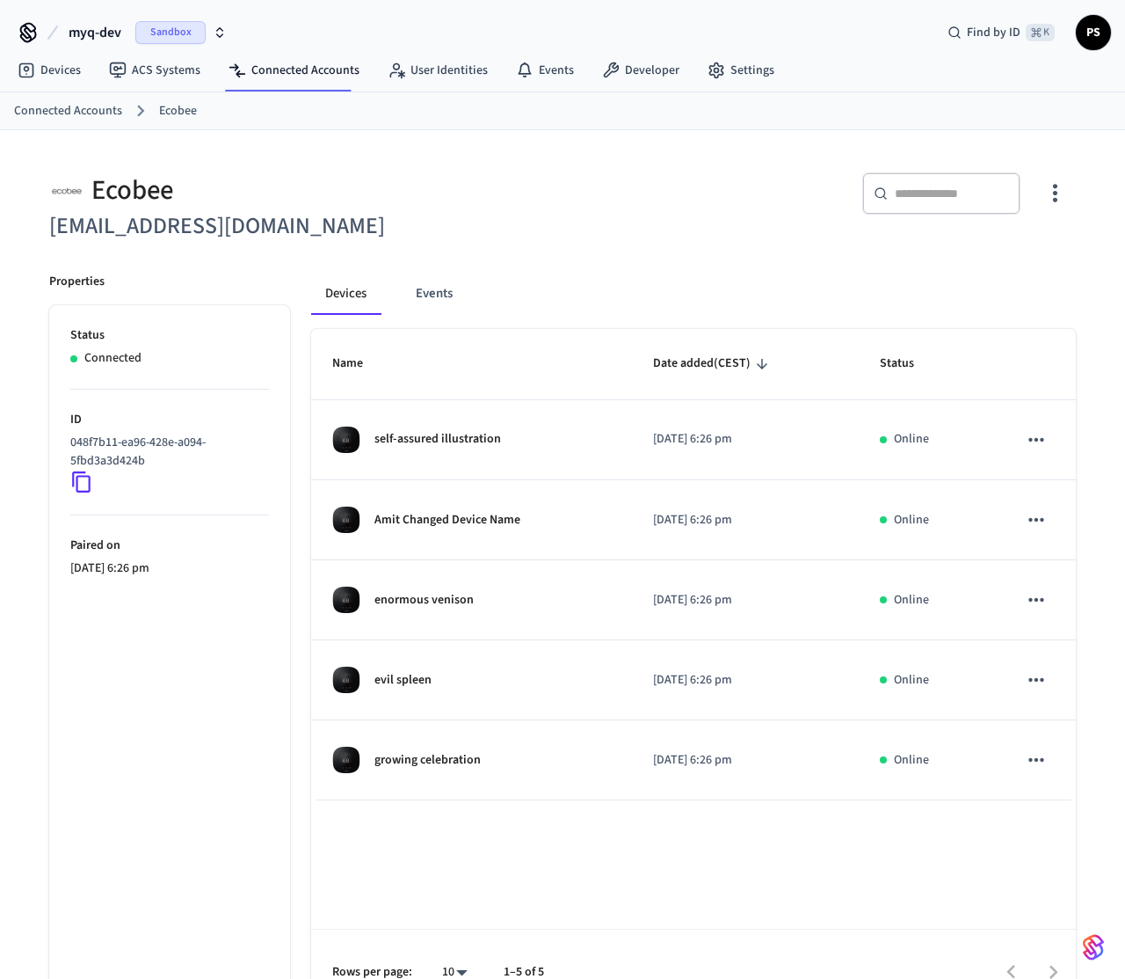
click at [1049, 185] on icon "button" at bounding box center [1055, 192] width 27 height 27
click at [1010, 245] on li "Sync Account" at bounding box center [997, 266] width 133 height 47
click at [85, 228] on div at bounding box center [562, 489] width 1125 height 979
click at [85, 228] on h6 "Amit@example.com" at bounding box center [300, 226] width 503 height 36
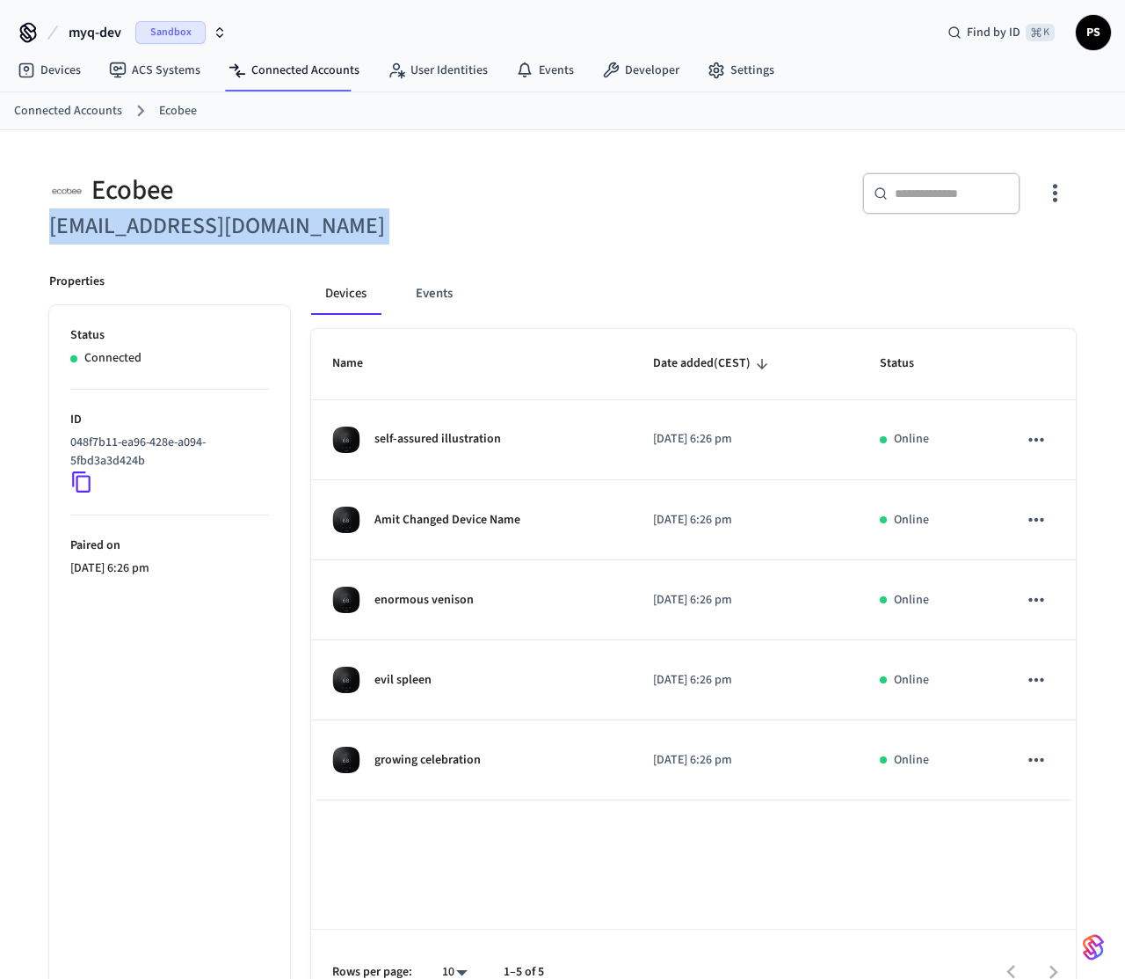
click at [135, 193] on div "Ecobee" at bounding box center [300, 190] width 503 height 36
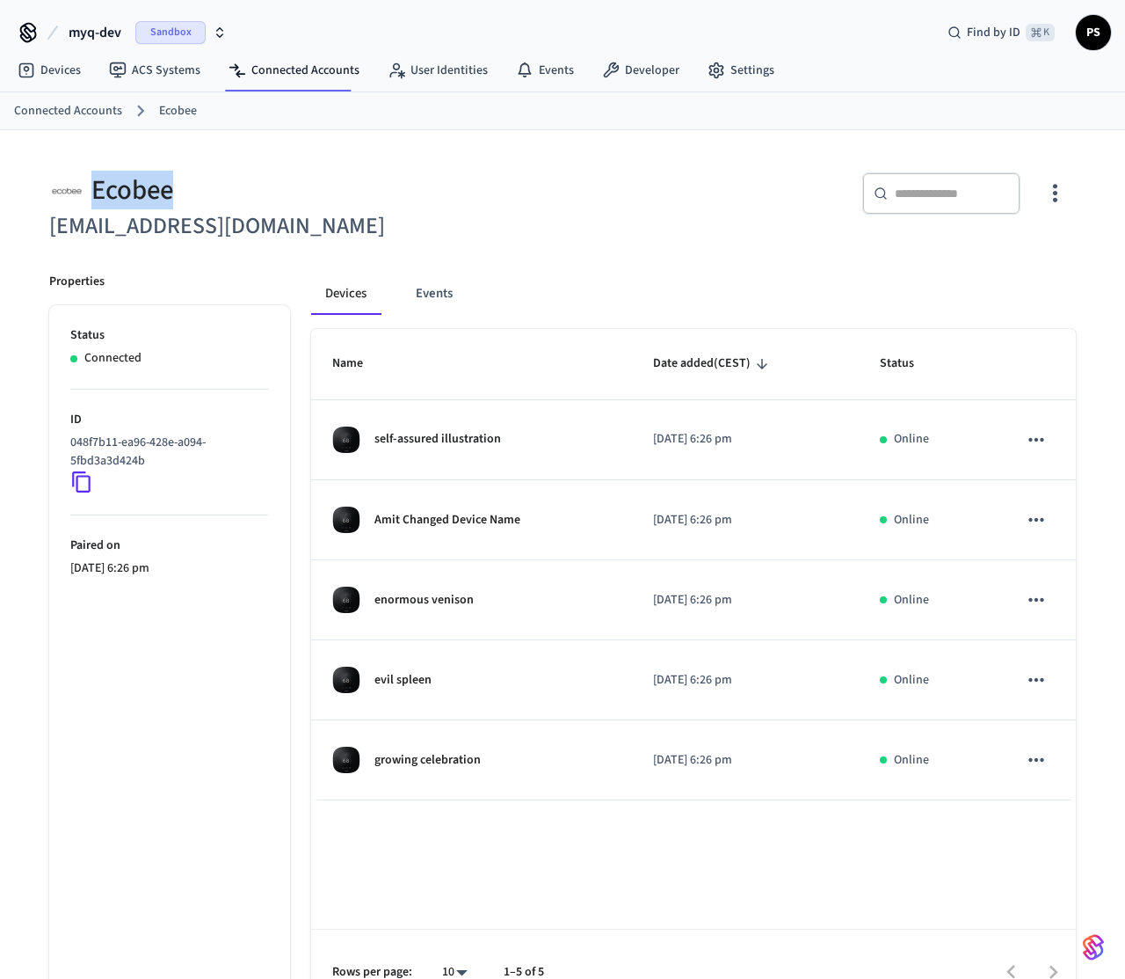
click at [135, 193] on div "Ecobee" at bounding box center [300, 190] width 503 height 36
click at [109, 241] on h6 "Amit@example.com" at bounding box center [300, 226] width 503 height 36
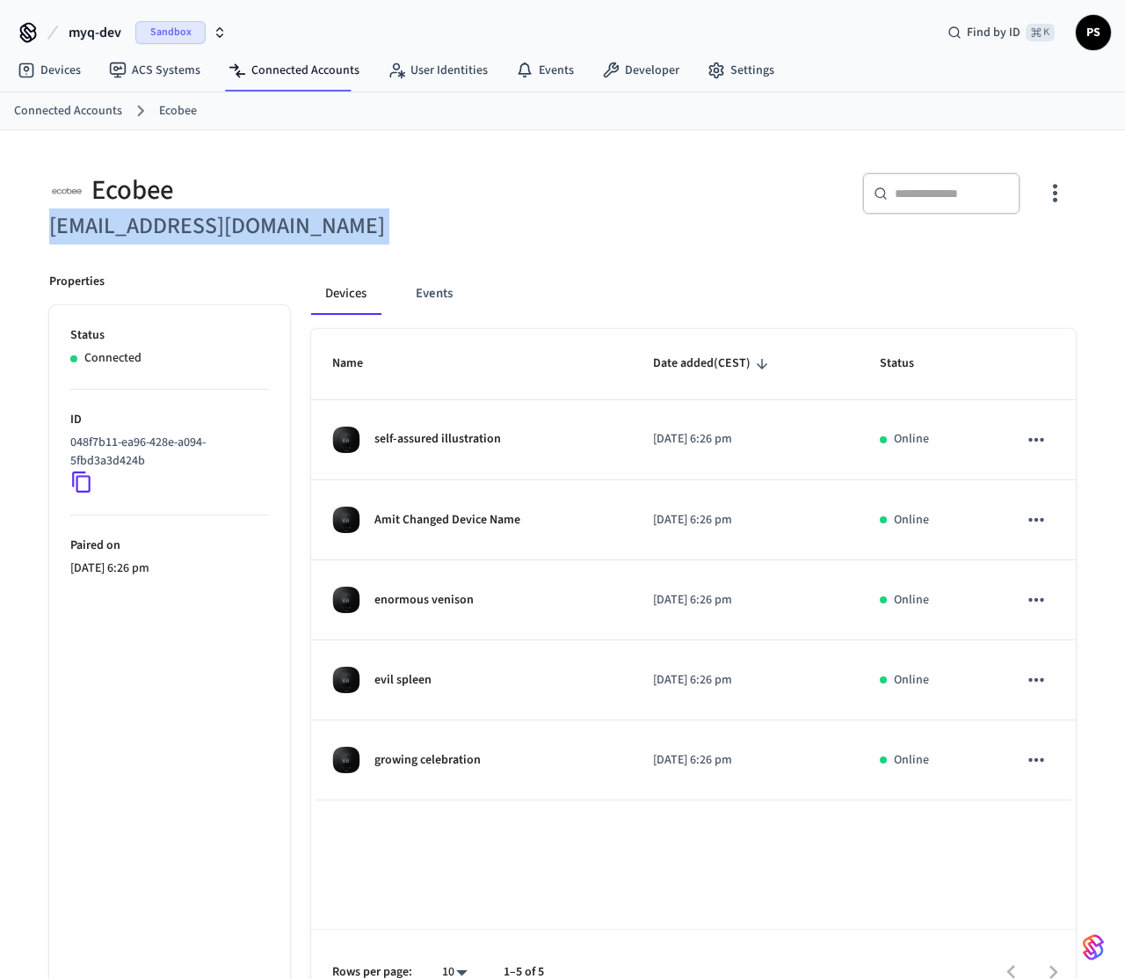
click at [235, 225] on h6 "Amit@example.com" at bounding box center [300, 226] width 503 height 36
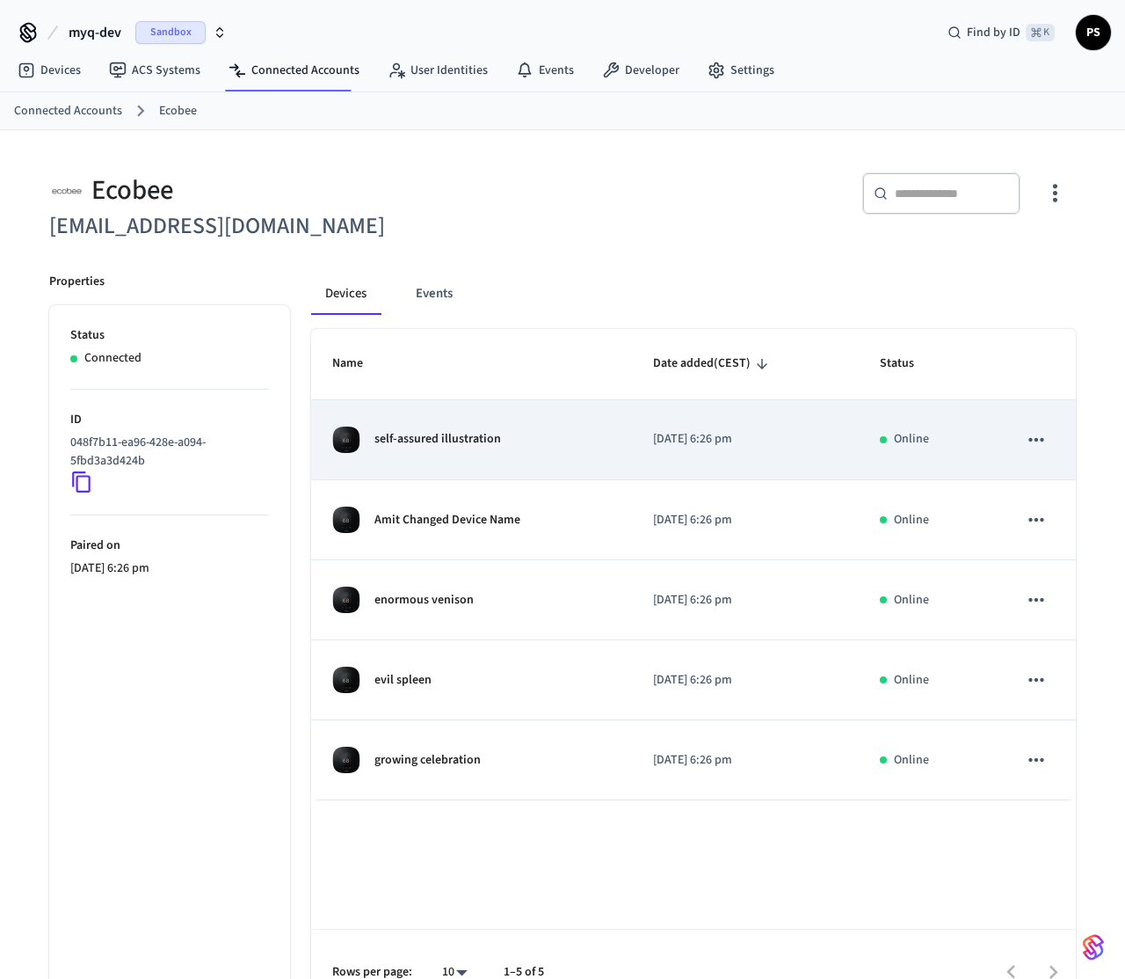
click at [1049, 441] on button "sticky table" at bounding box center [1036, 439] width 37 height 37
click at [1049, 441] on div at bounding box center [562, 489] width 1125 height 979
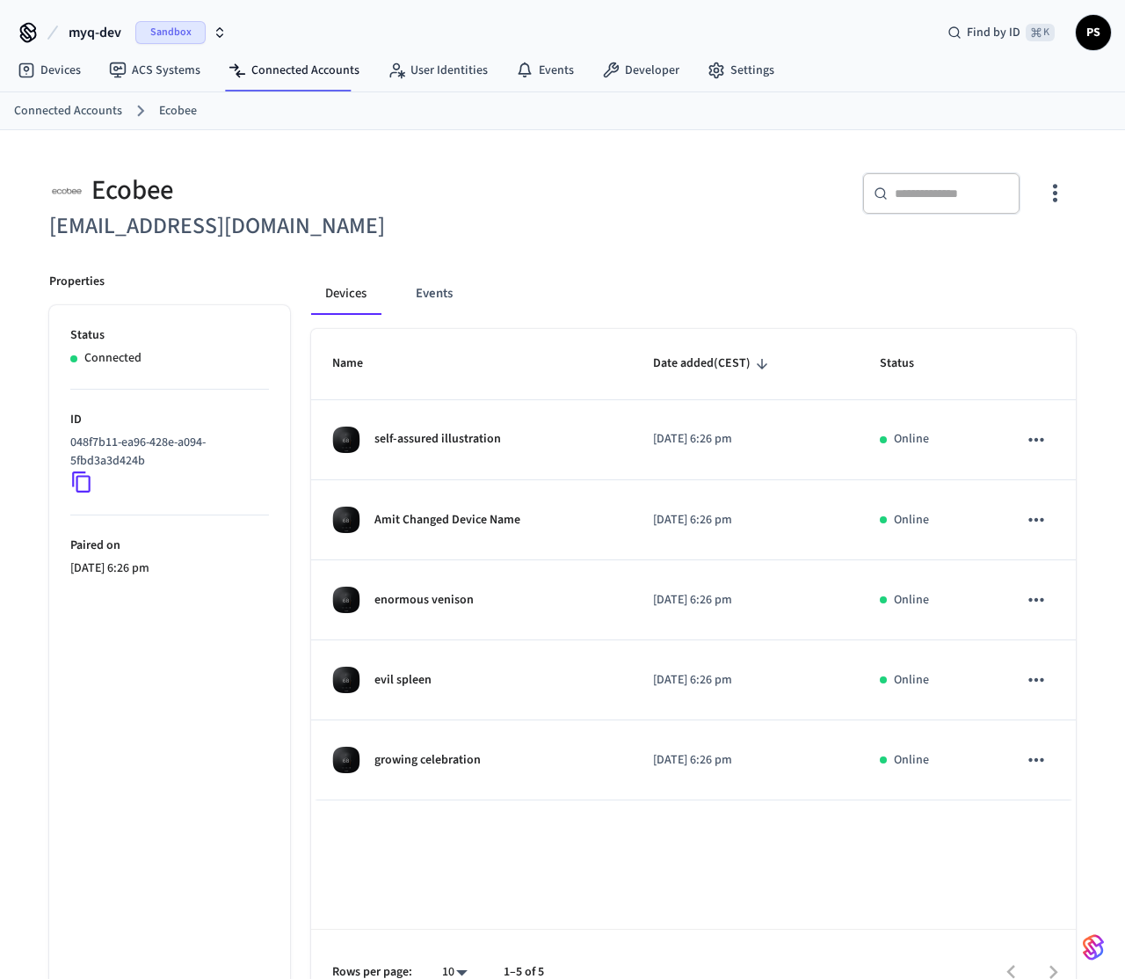
click at [1065, 196] on icon "button" at bounding box center [1055, 192] width 27 height 27
click at [1065, 196] on div at bounding box center [562, 489] width 1125 height 979
click at [732, 62] on link "Settings" at bounding box center [741, 71] width 95 height 32
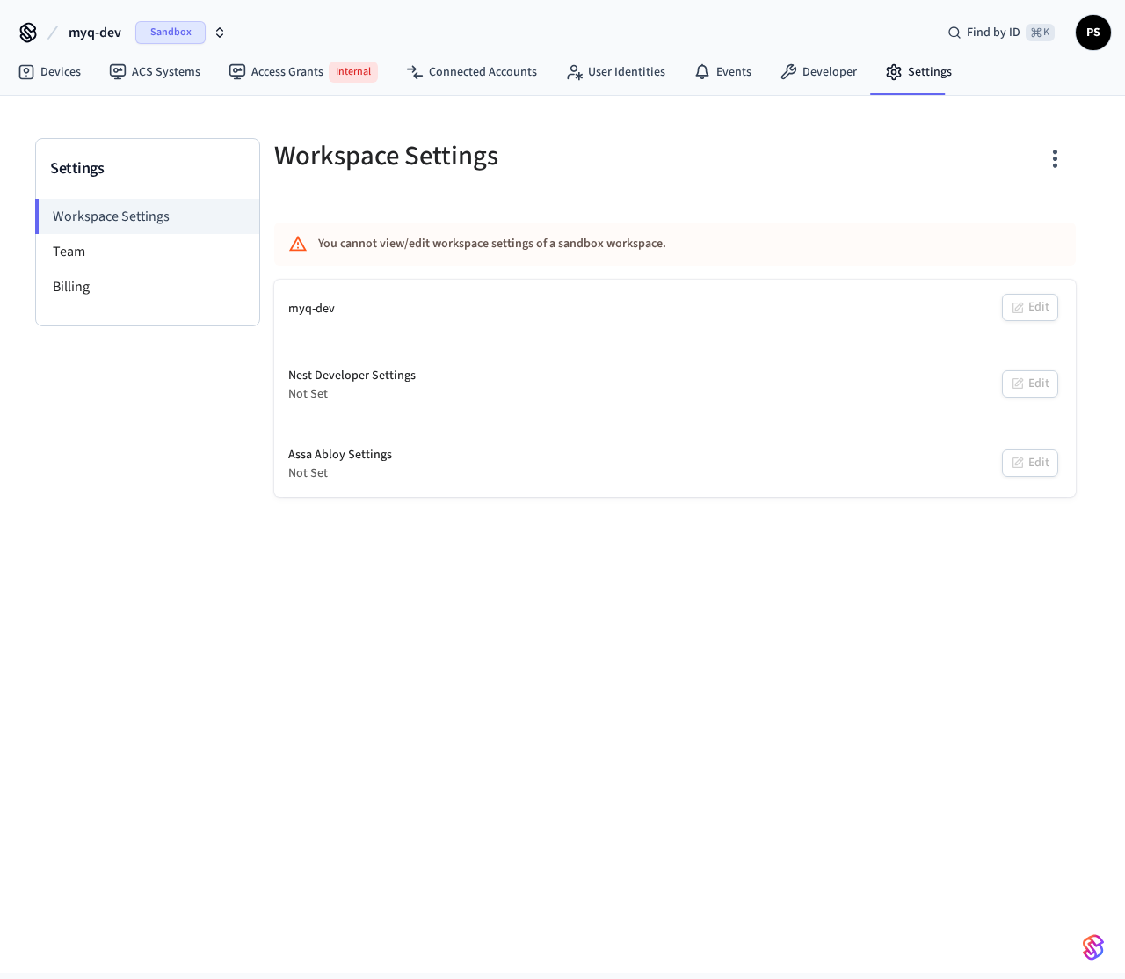
click at [1060, 155] on icon "button" at bounding box center [1055, 158] width 27 height 27
click at [1060, 155] on div at bounding box center [562, 489] width 1125 height 979
click at [804, 56] on link "Developer" at bounding box center [819, 72] width 106 height 32
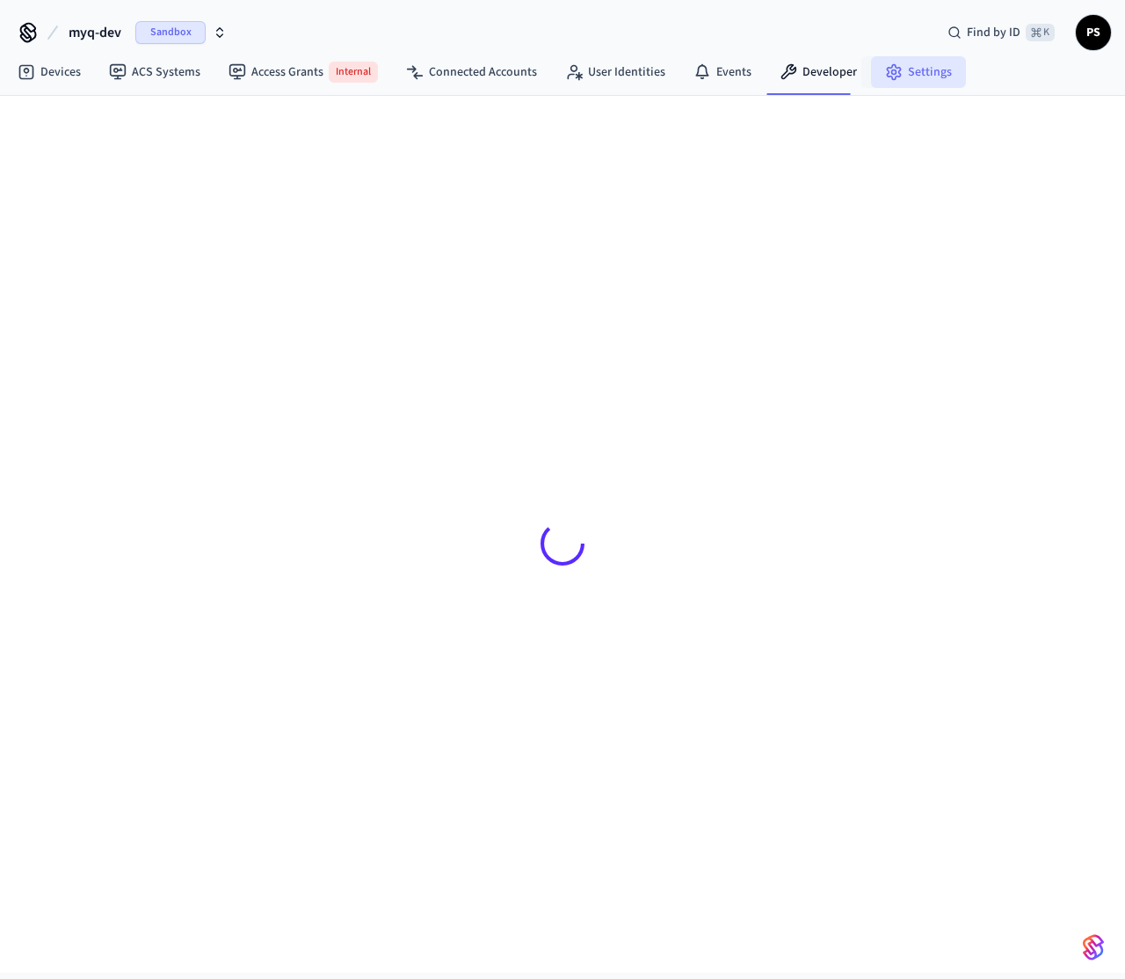
click at [904, 76] on link "Settings" at bounding box center [918, 72] width 95 height 32
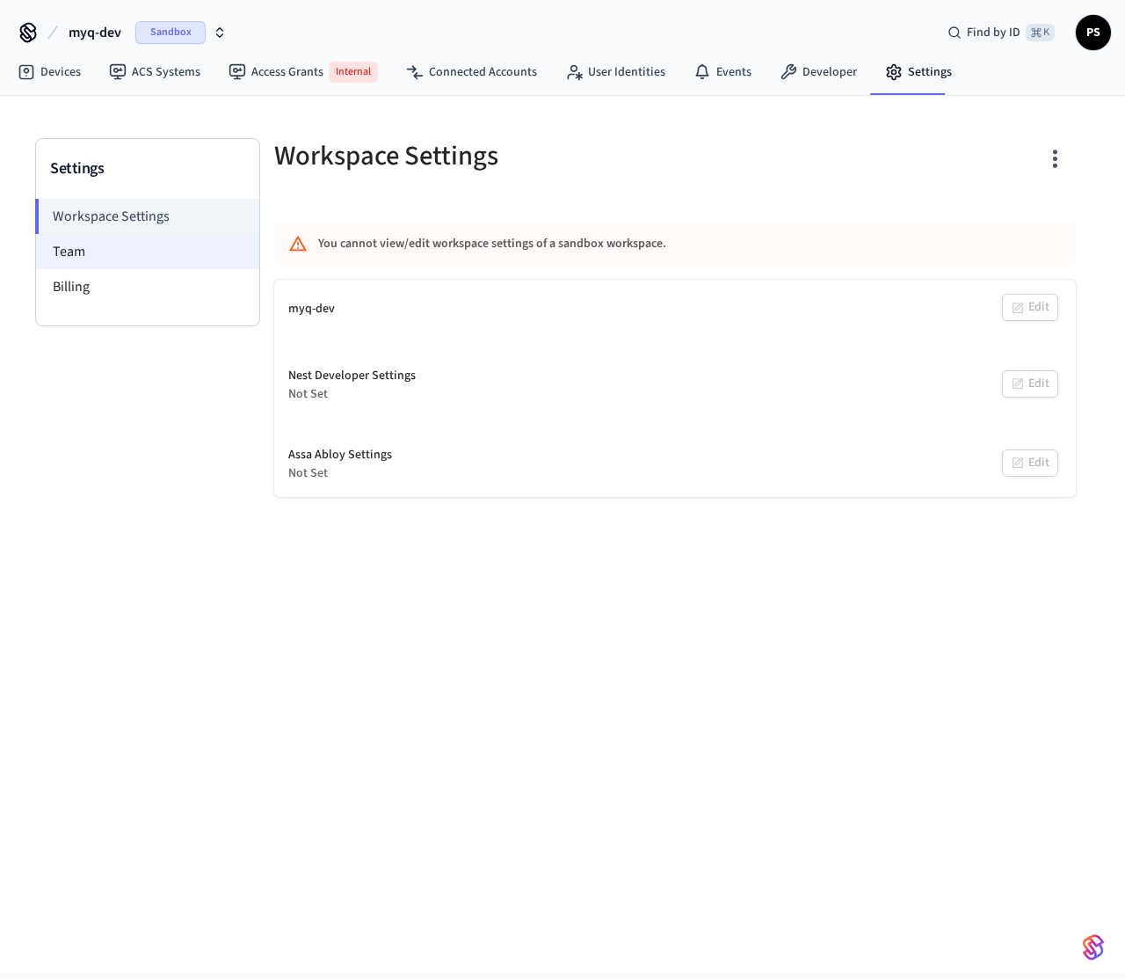
click at [146, 250] on li "Team" at bounding box center [147, 251] width 223 height 35
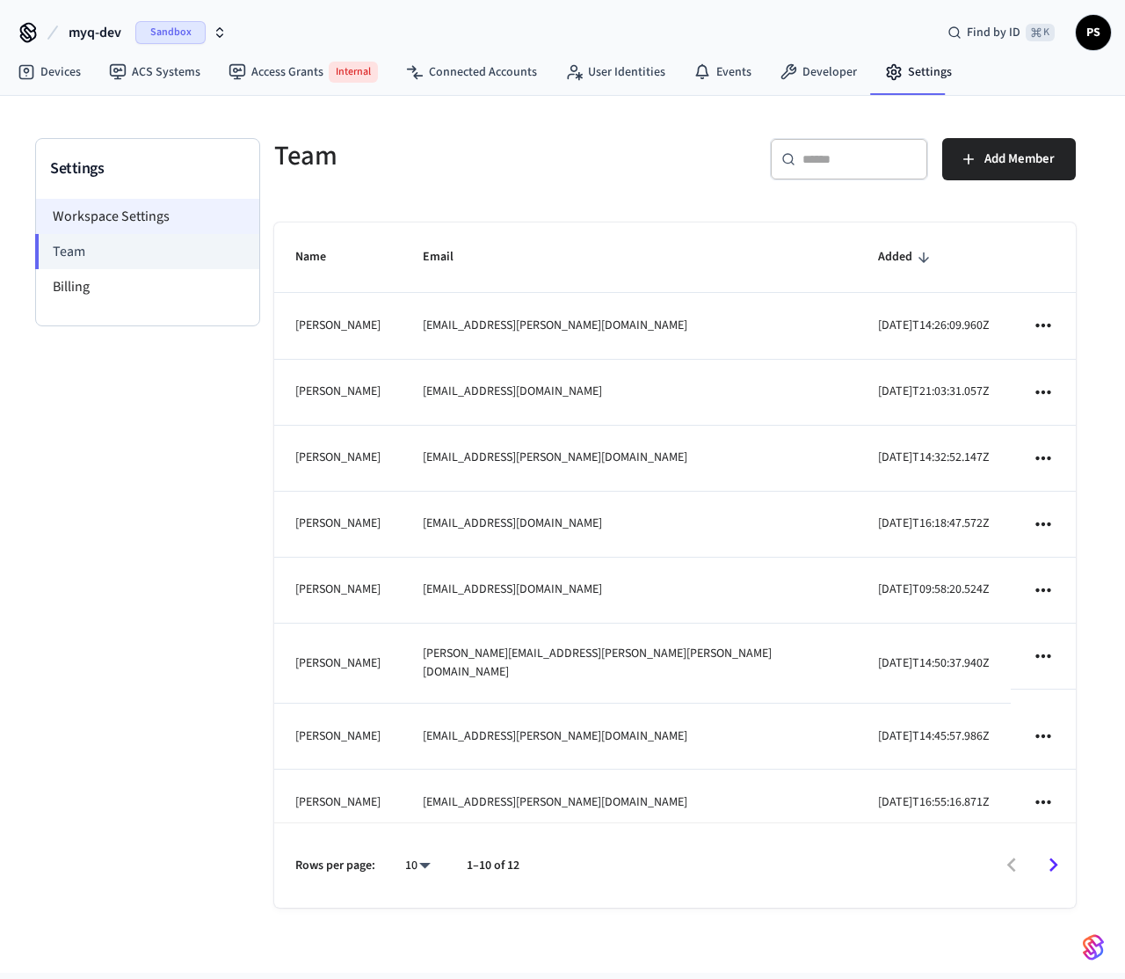
click at [145, 212] on li "Workspace Settings" at bounding box center [147, 216] width 223 height 35
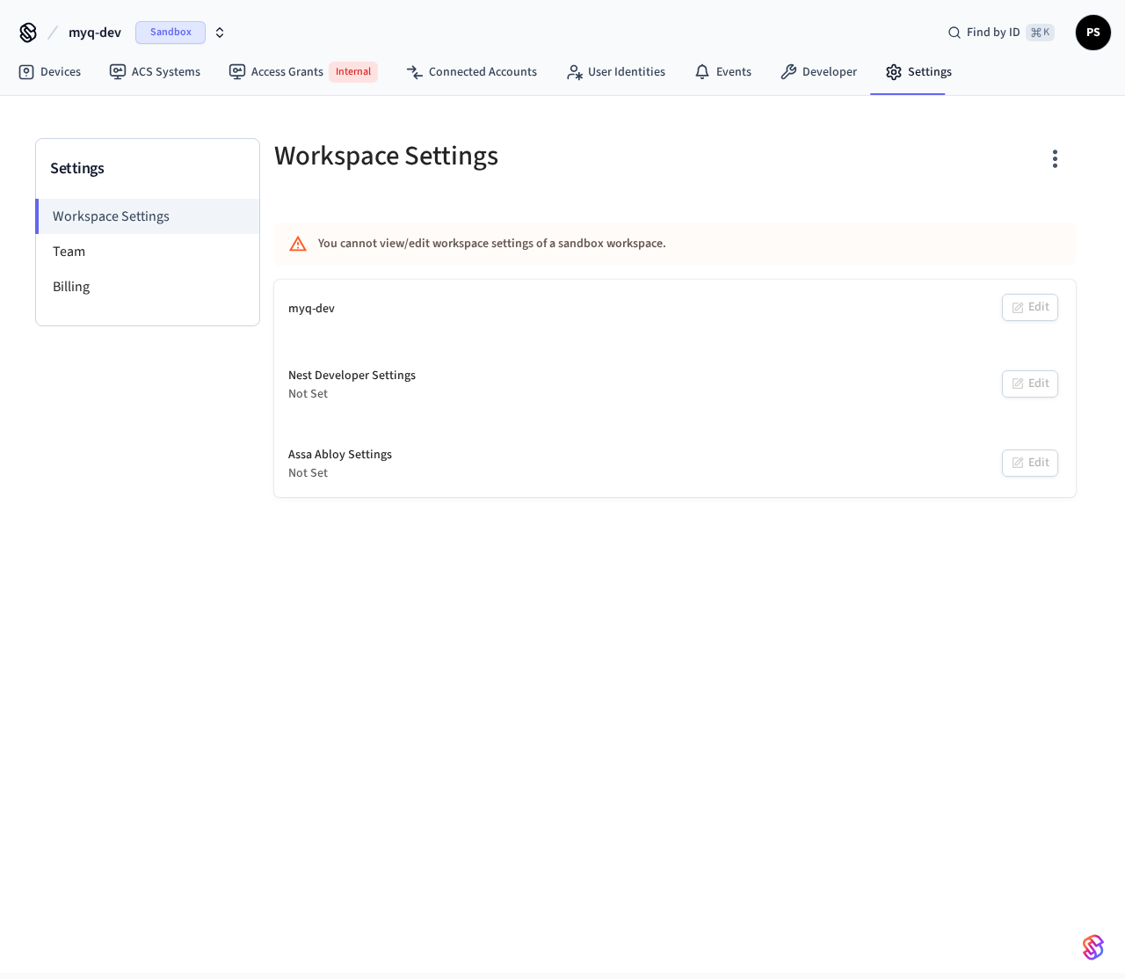
click at [1056, 164] on icon "button" at bounding box center [1055, 159] width 4 height 18
click at [575, 211] on div at bounding box center [562, 489] width 1125 height 979
click at [437, 76] on link "Connected Accounts" at bounding box center [471, 72] width 159 height 32
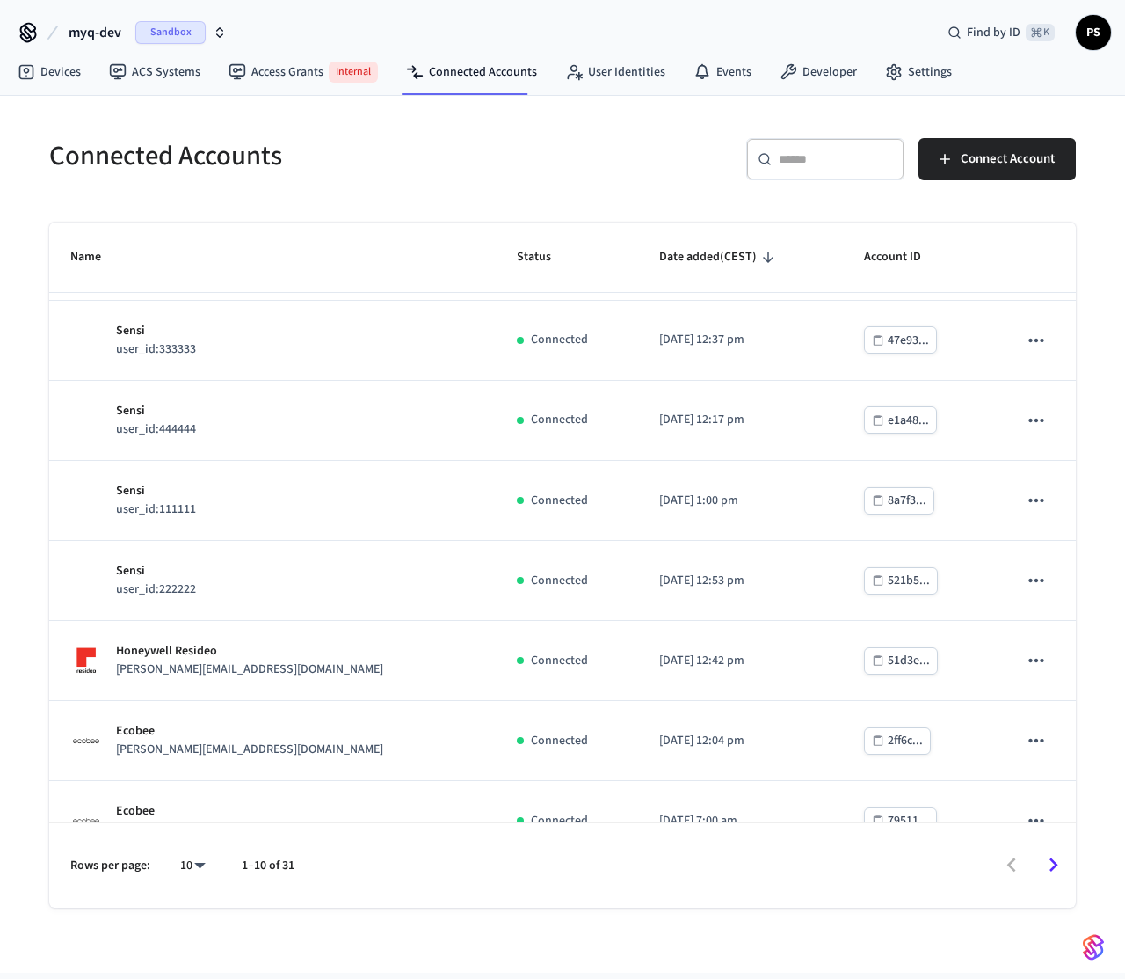
scroll to position [273, 0]
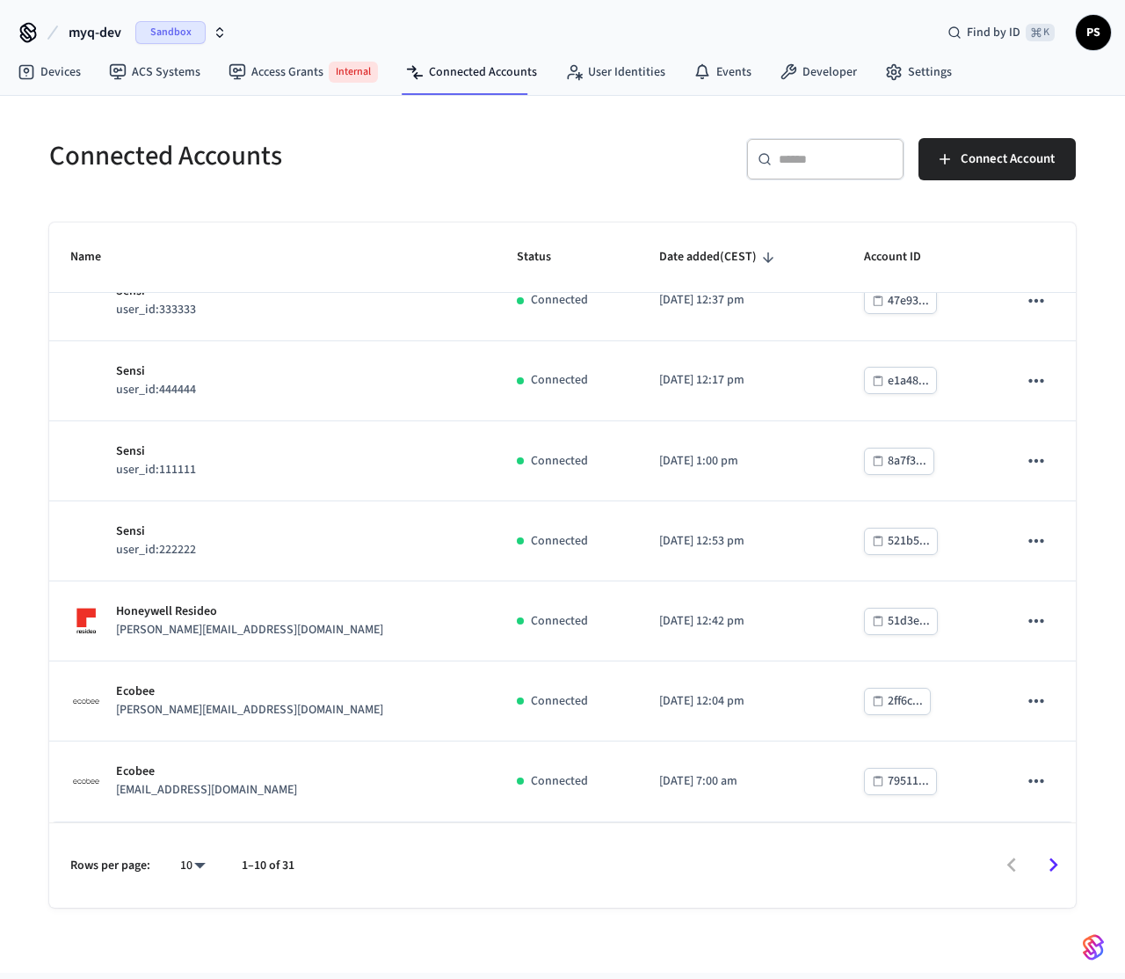
click at [1070, 869] on button "Go to next page" at bounding box center [1053, 864] width 41 height 41
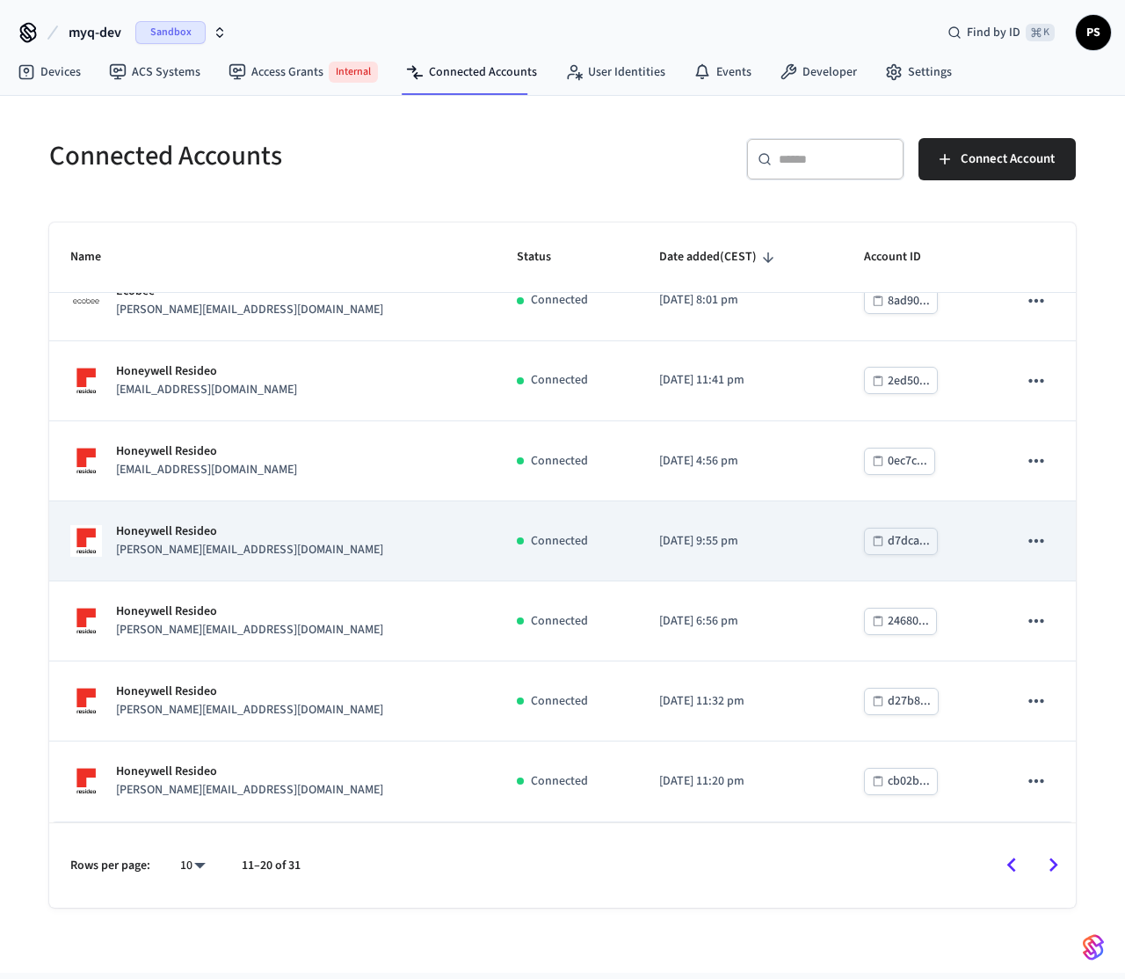
scroll to position [0, 0]
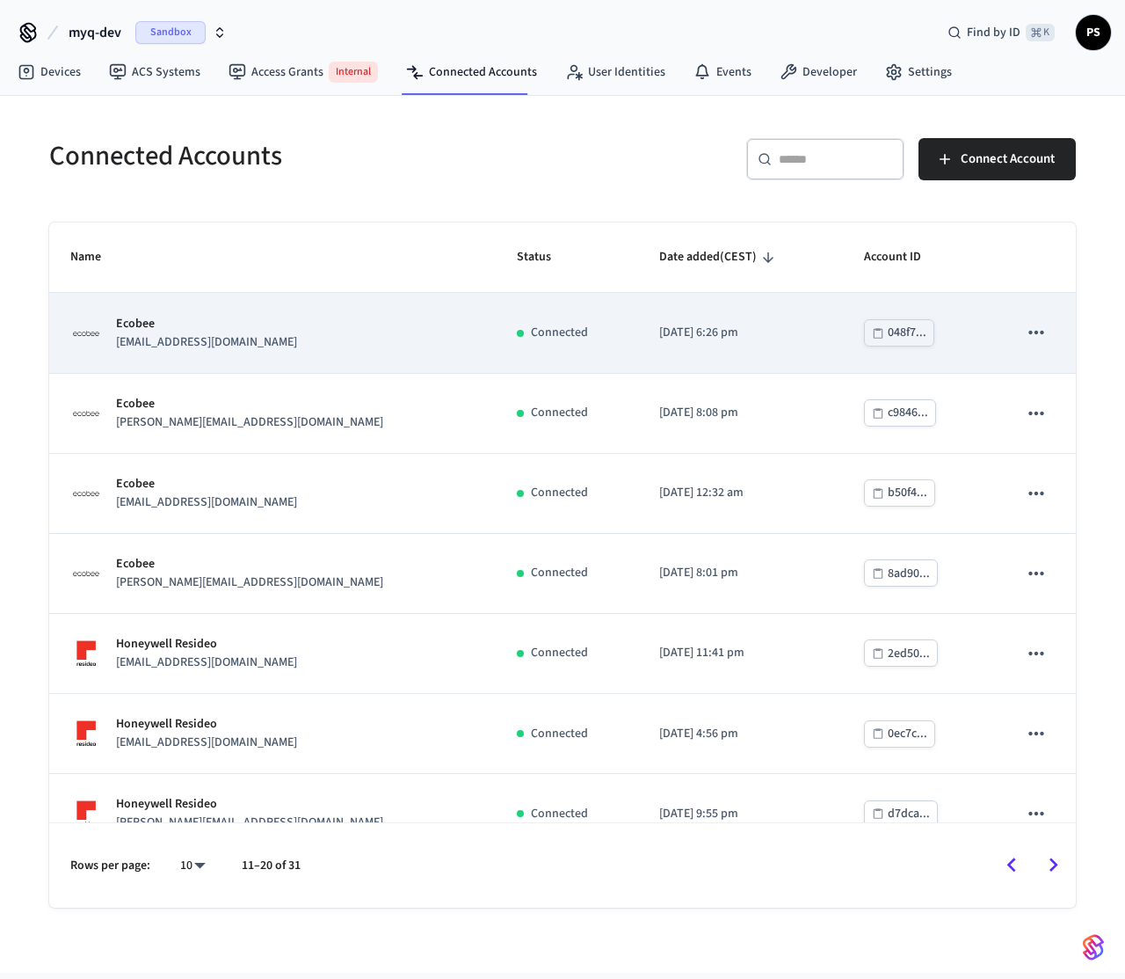
click at [1038, 331] on icon "sticky table" at bounding box center [1036, 332] width 23 height 23
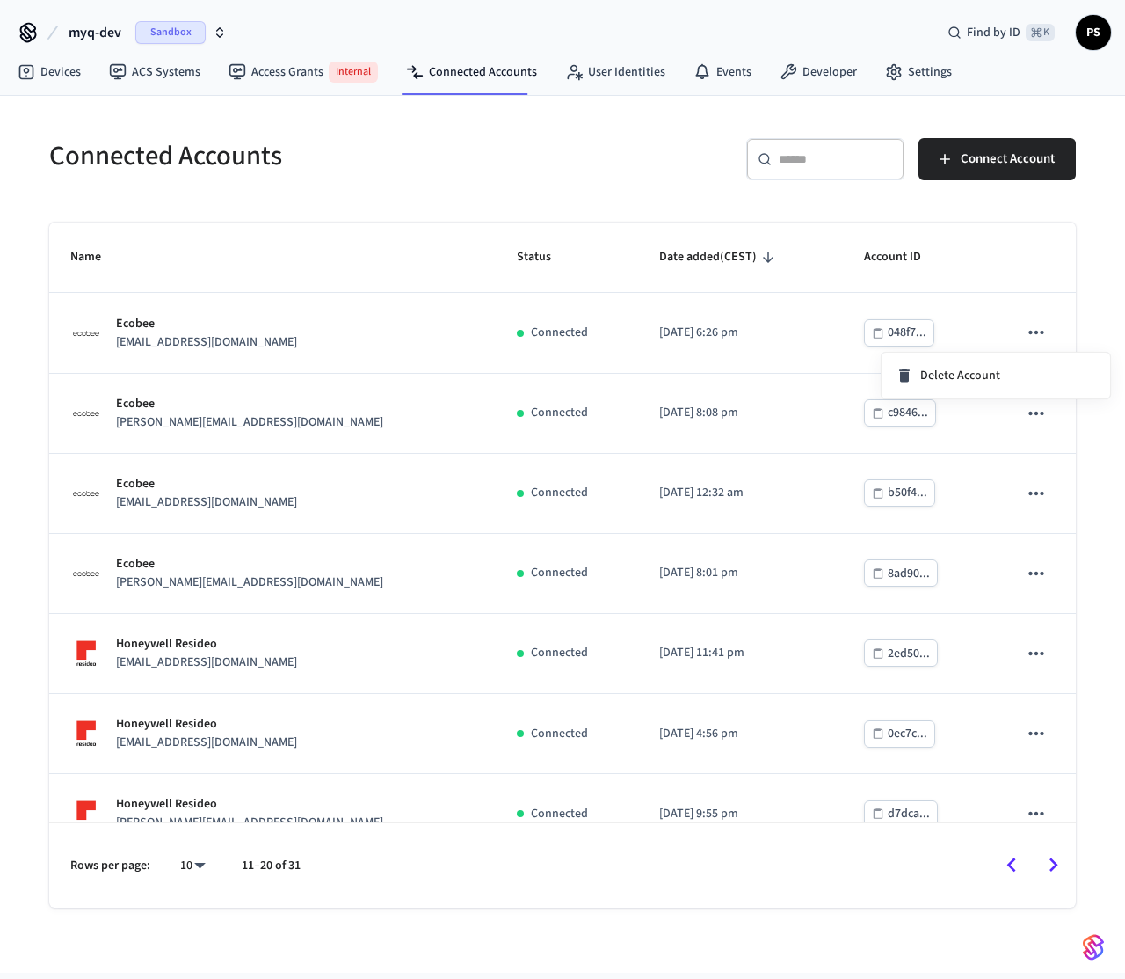
click at [267, 367] on div at bounding box center [562, 489] width 1125 height 979
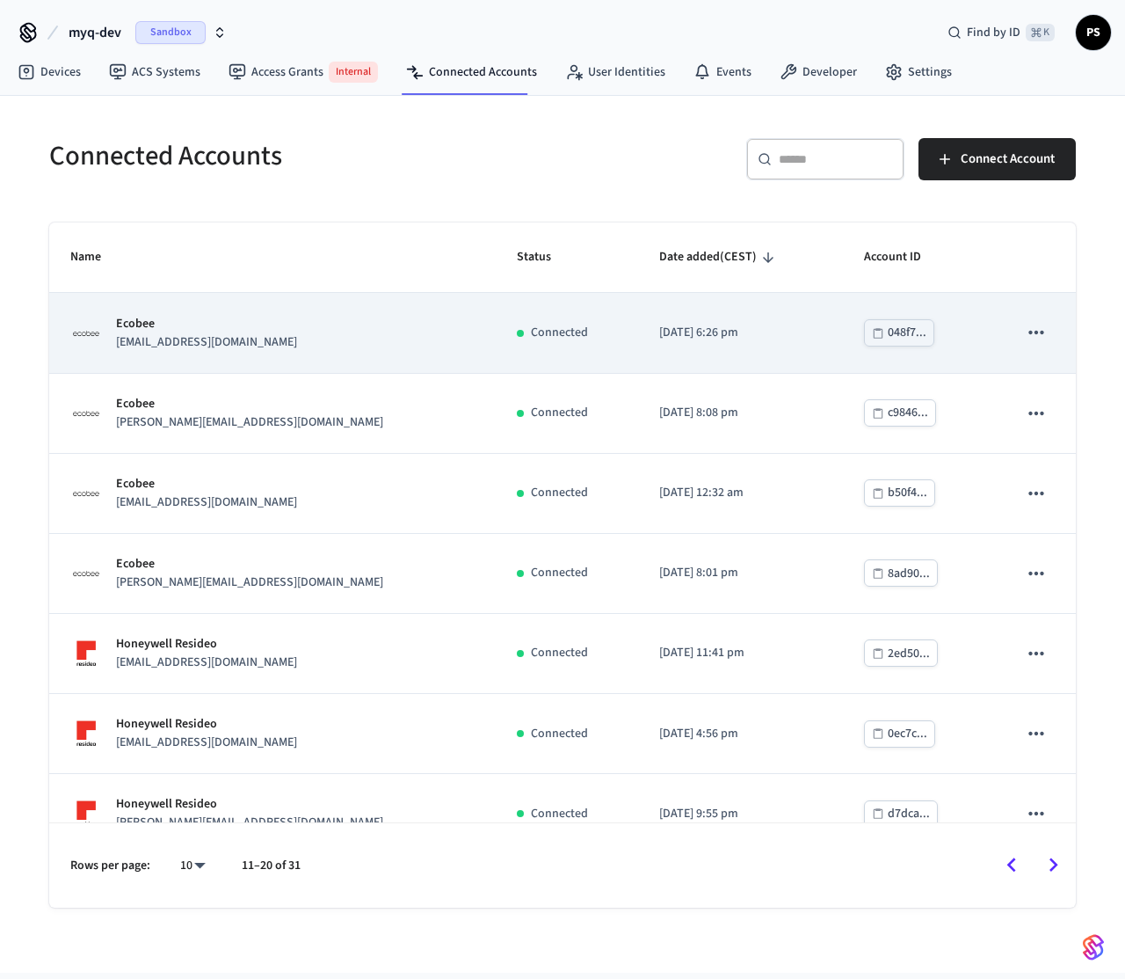
click at [246, 329] on div "Ecobee Amit@example.com" at bounding box center [272, 333] width 404 height 37
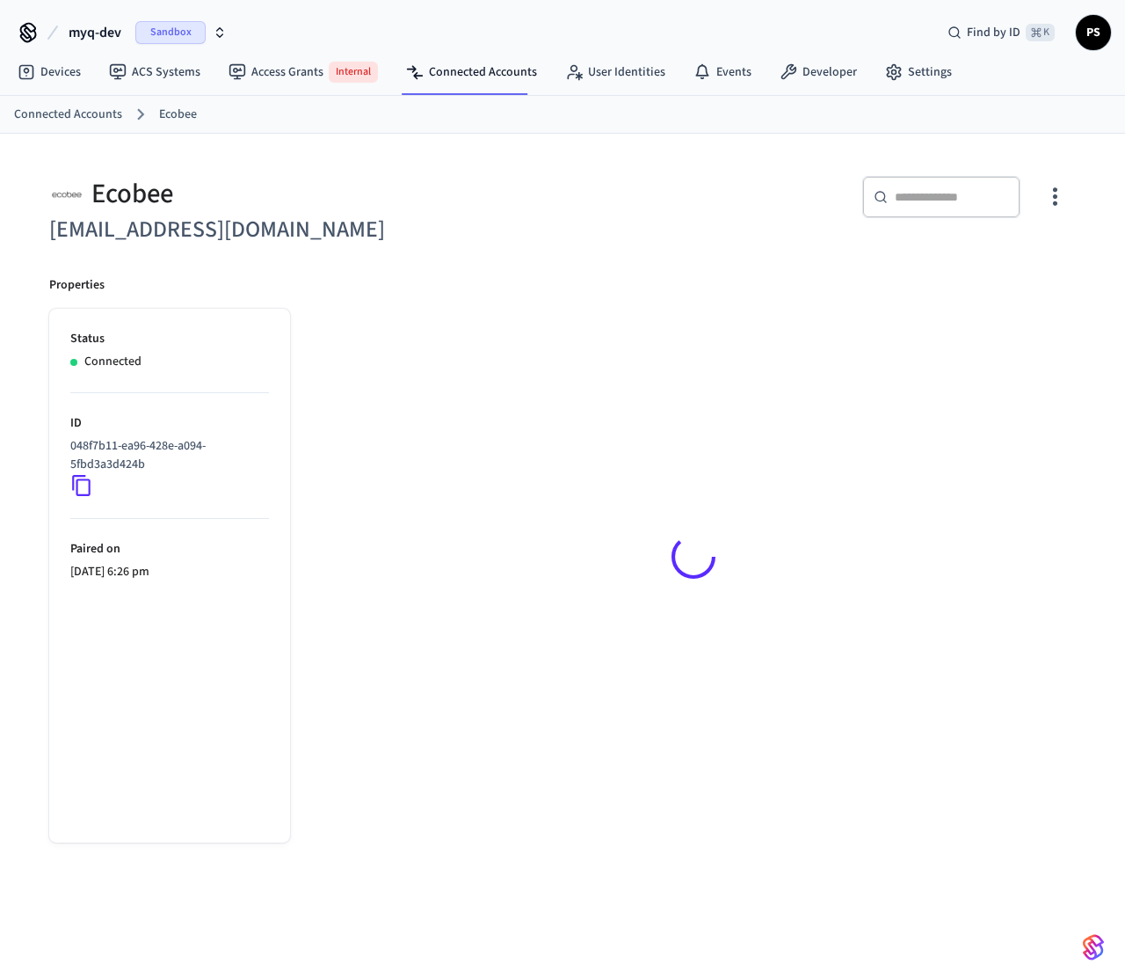
click at [1054, 192] on icon "button" at bounding box center [1055, 197] width 4 height 18
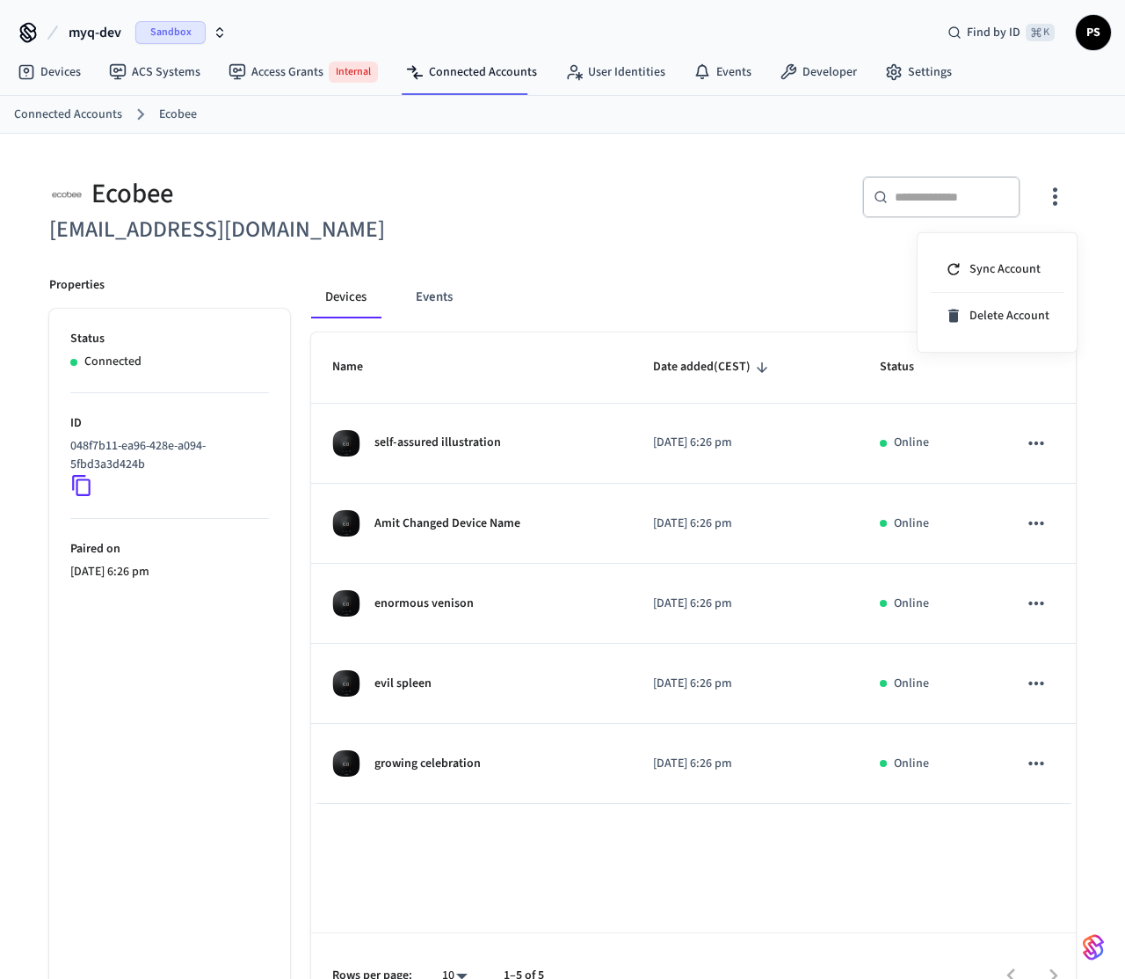
click at [609, 193] on div at bounding box center [562, 489] width 1125 height 979
click at [98, 194] on div "Ecobee" at bounding box center [300, 194] width 503 height 36
click at [227, 195] on div "Ecobee" at bounding box center [300, 194] width 503 height 36
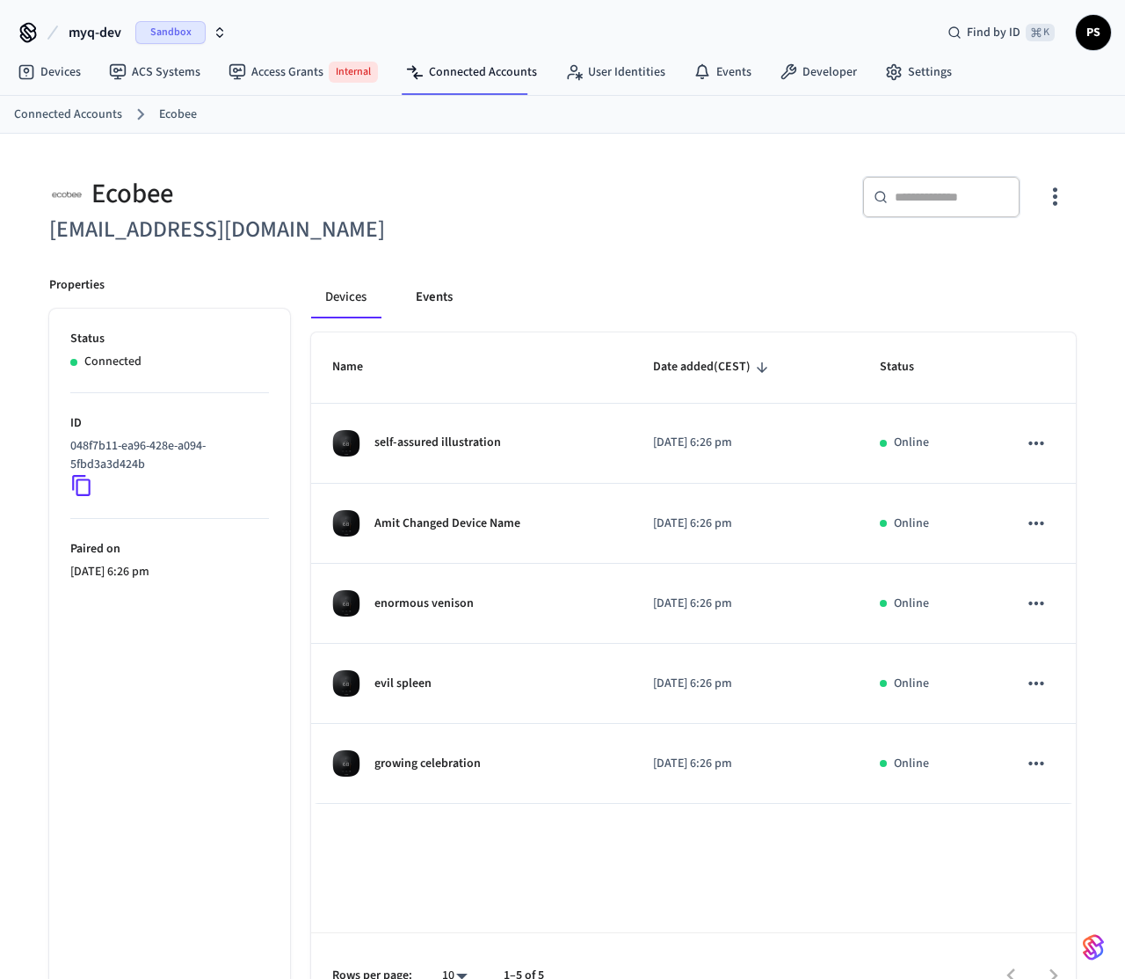
click at [444, 293] on button "Events" at bounding box center [434, 297] width 65 height 42
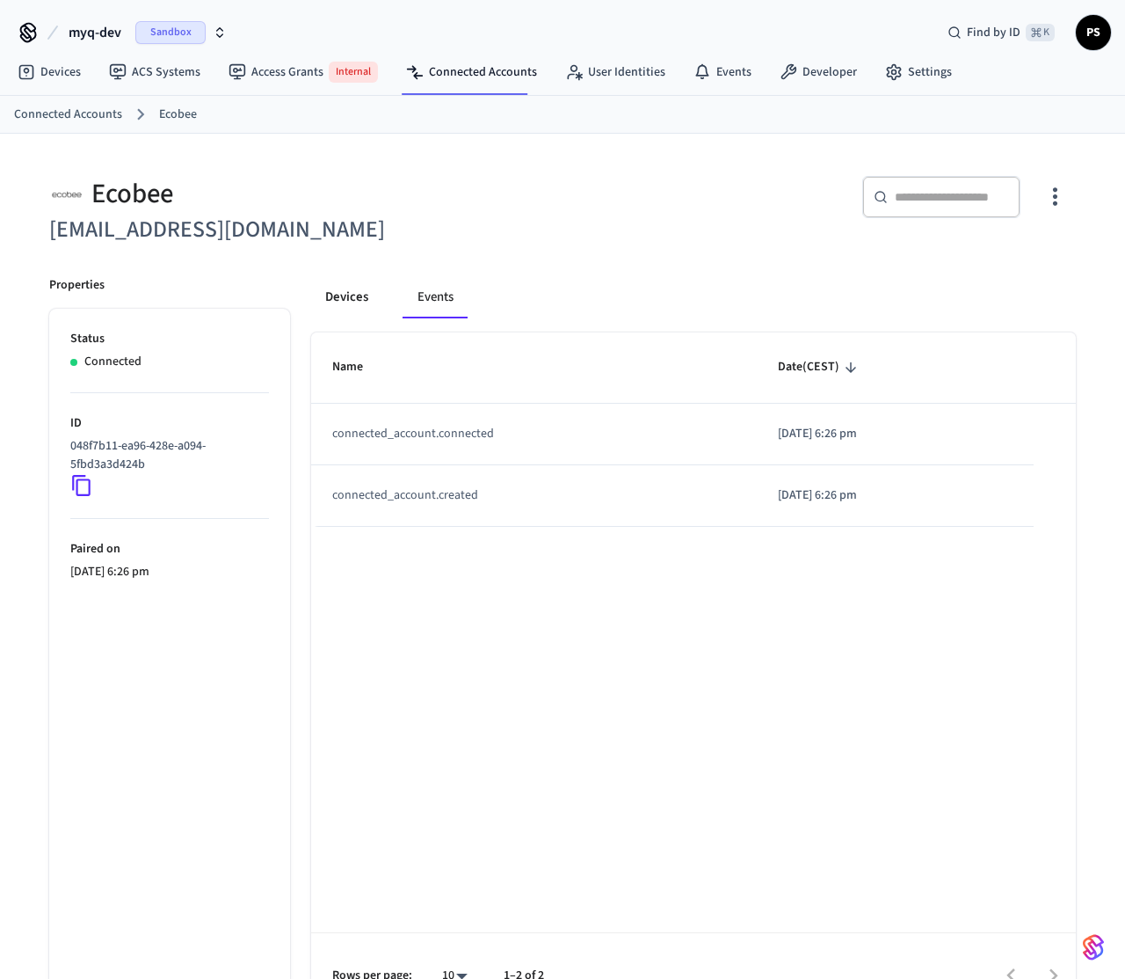
click at [353, 301] on button "Devices" at bounding box center [346, 297] width 71 height 42
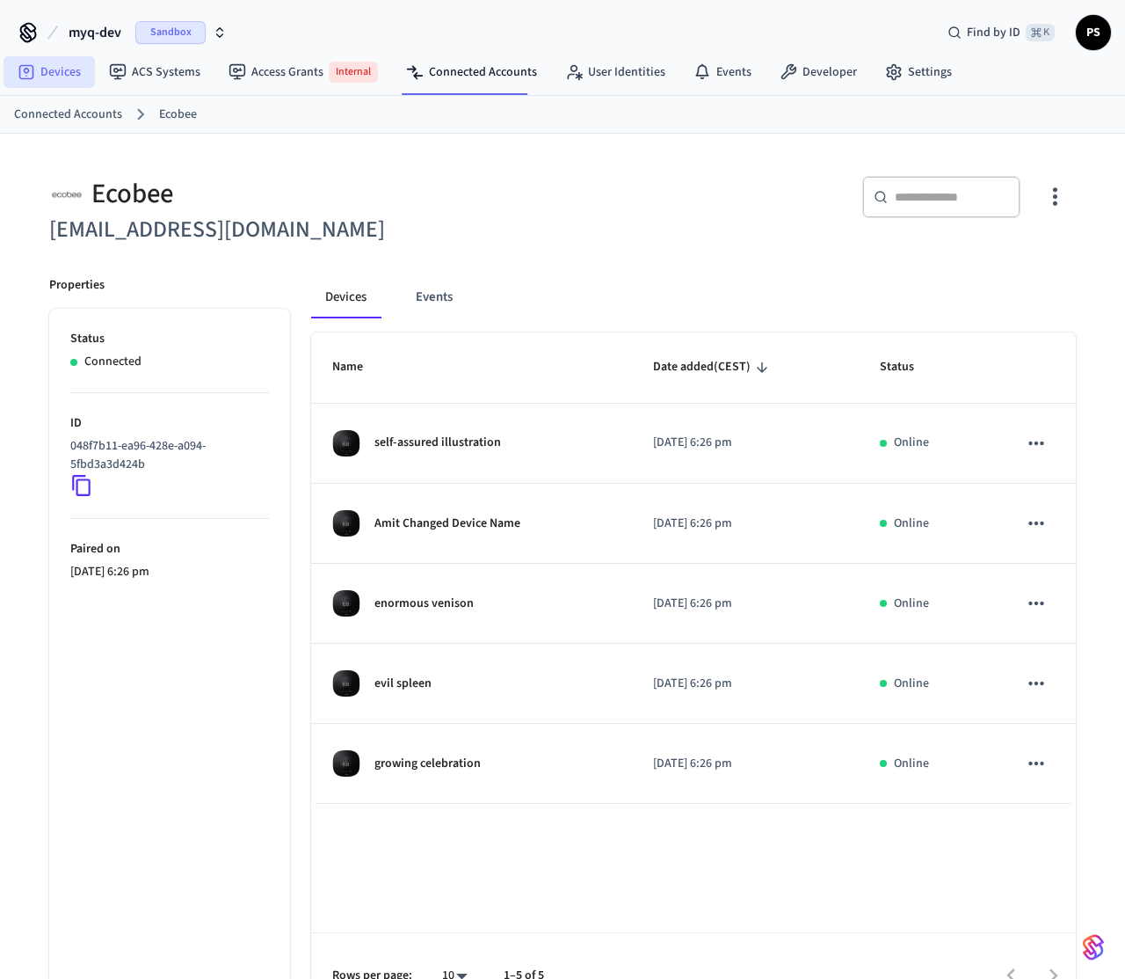
click at [51, 71] on link "Devices" at bounding box center [49, 72] width 91 height 32
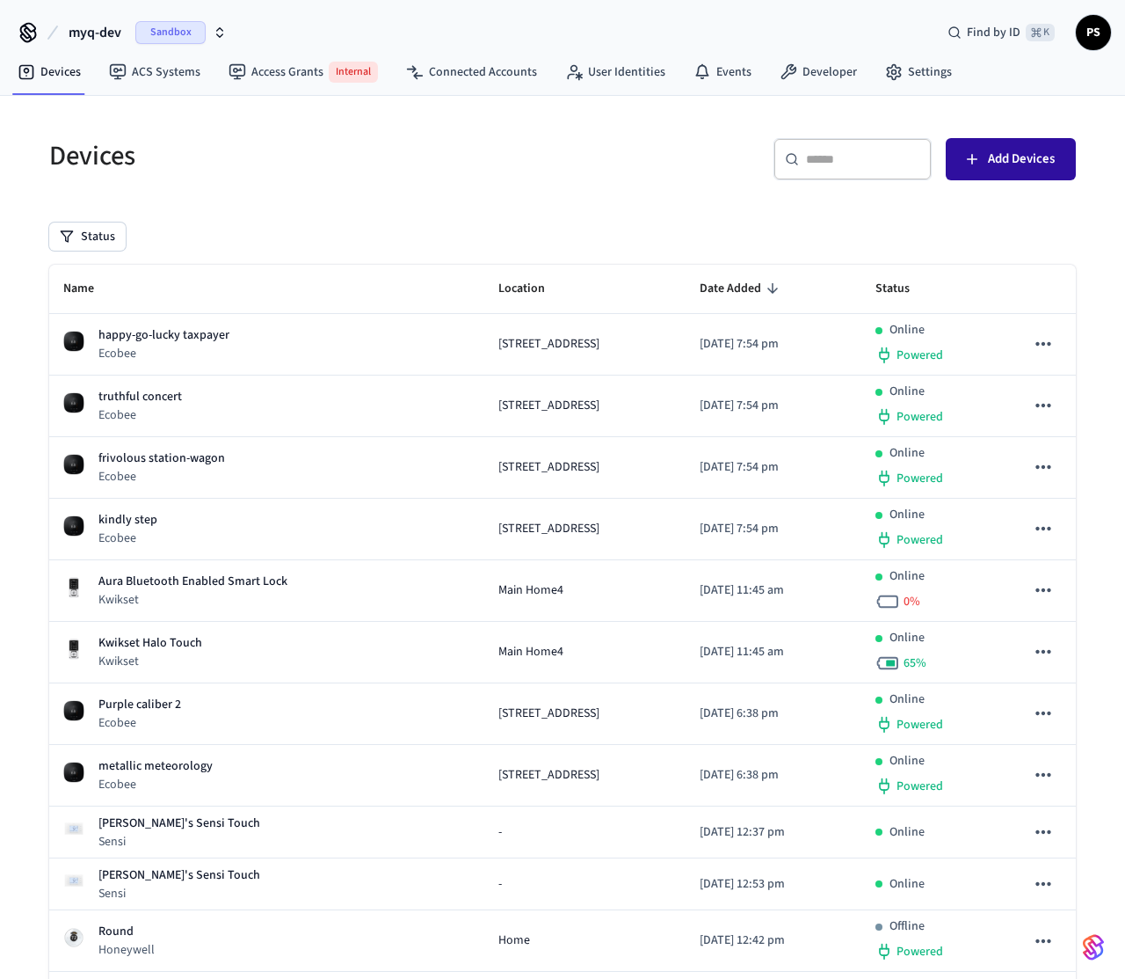
click at [992, 140] on button "Add Devices" at bounding box center [1011, 159] width 130 height 42
click at [1028, 167] on span "Add Devices" at bounding box center [1021, 159] width 67 height 23
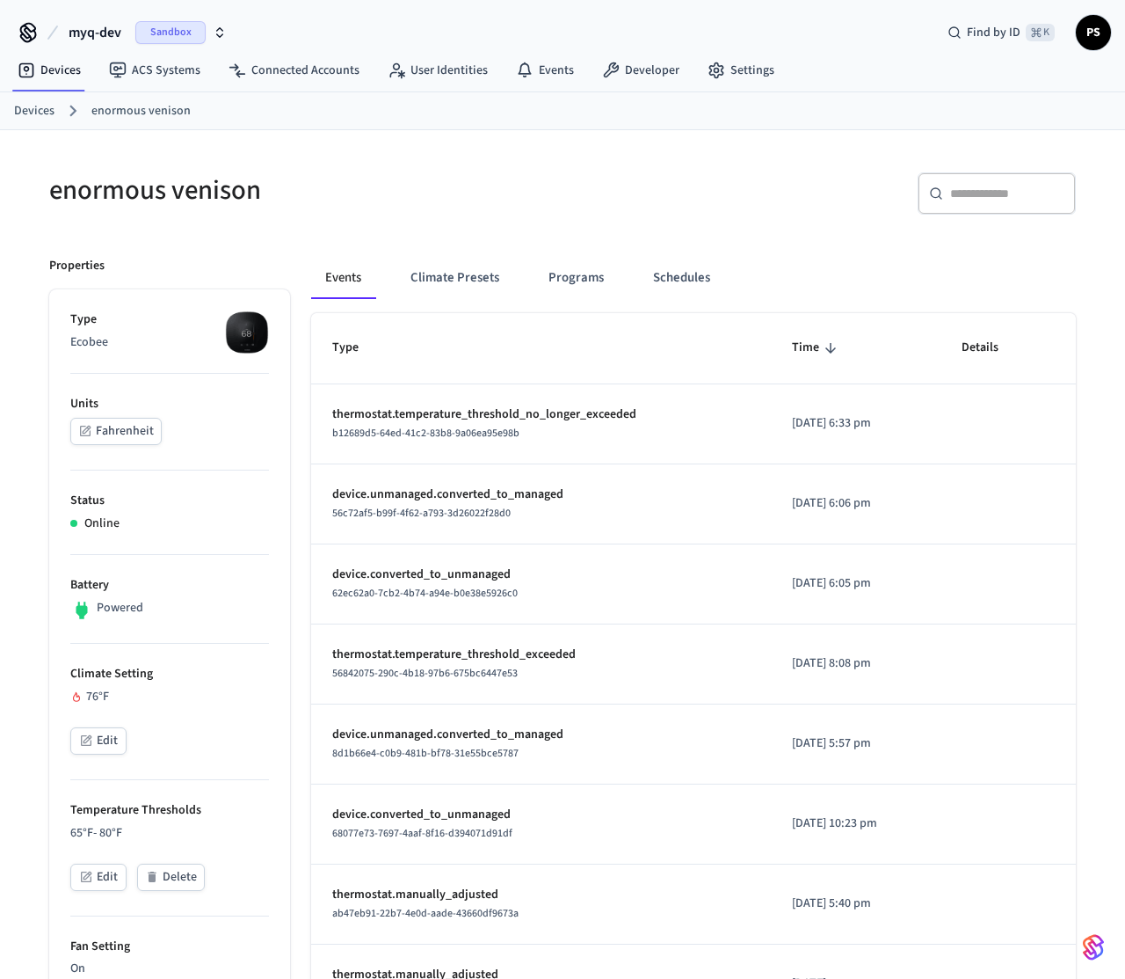
click at [106, 744] on button "Edit" at bounding box center [98, 740] width 56 height 27
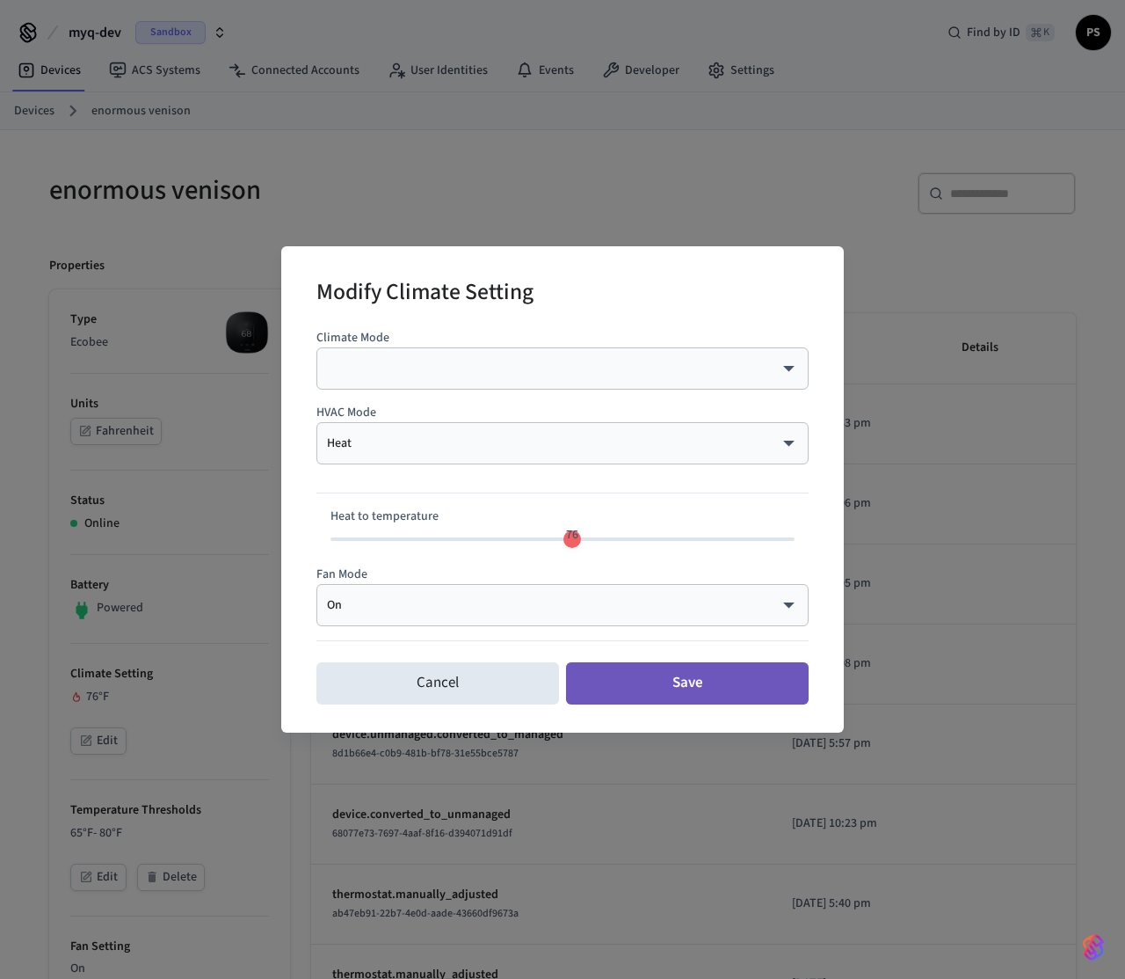
click at [633, 669] on button "Save" at bounding box center [687, 683] width 243 height 42
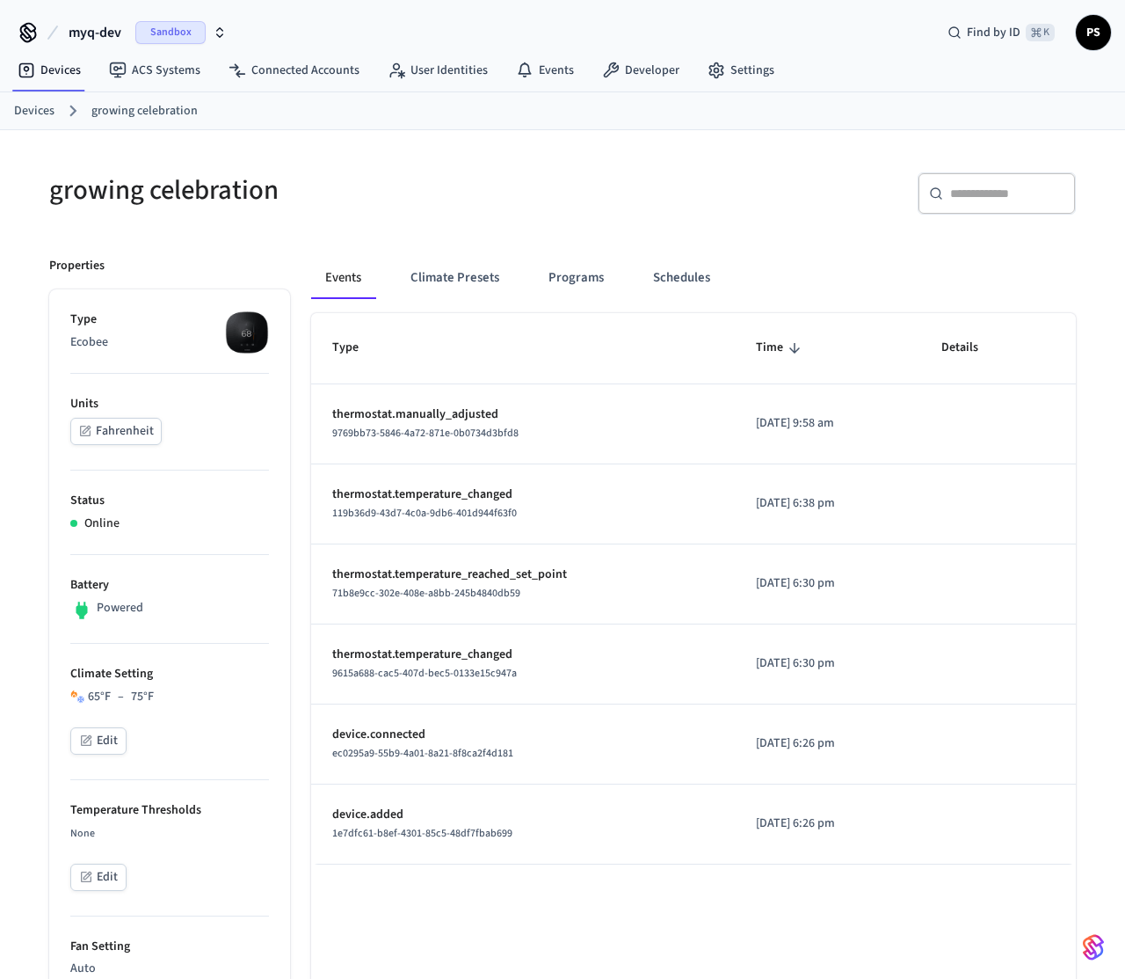
click at [102, 738] on button "Edit" at bounding box center [98, 740] width 56 height 27
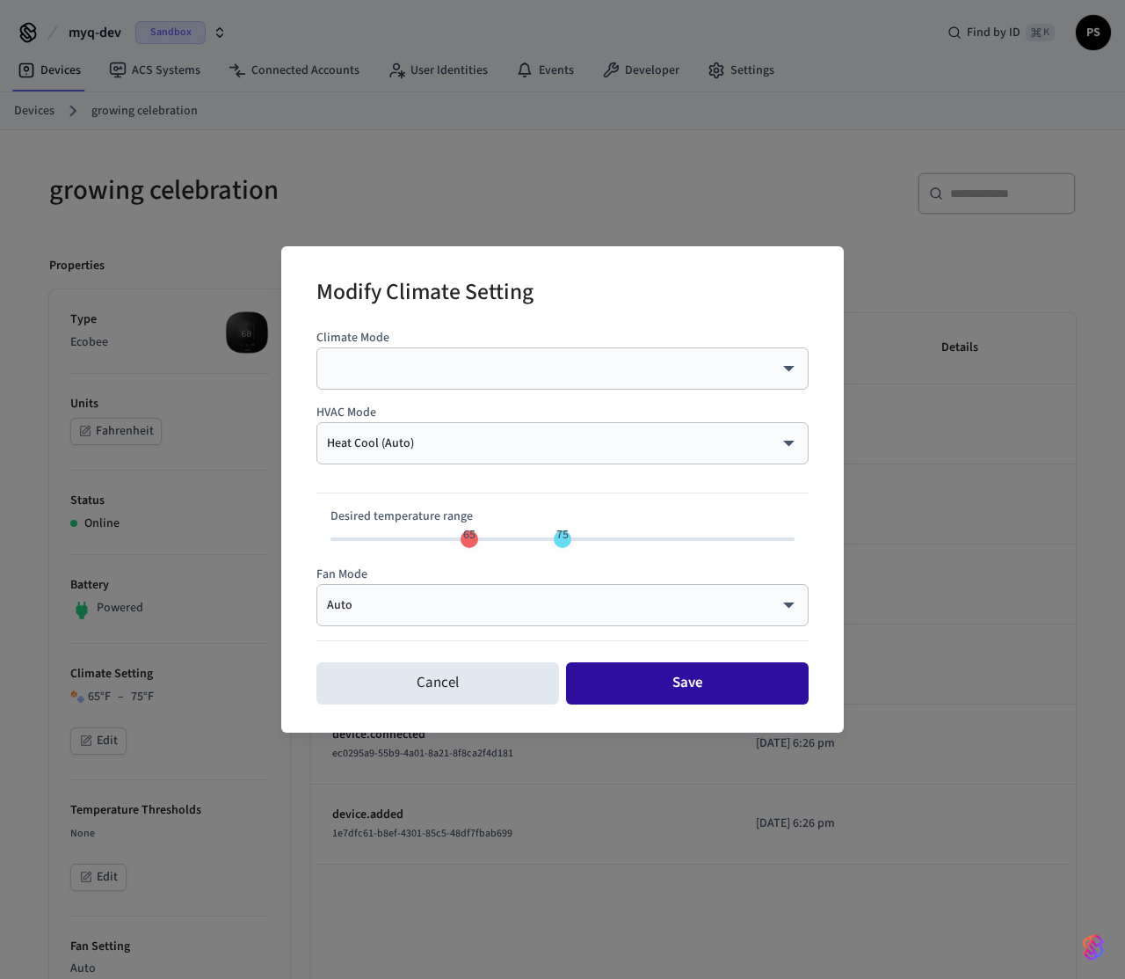
click at [614, 672] on button "Save" at bounding box center [687, 683] width 243 height 42
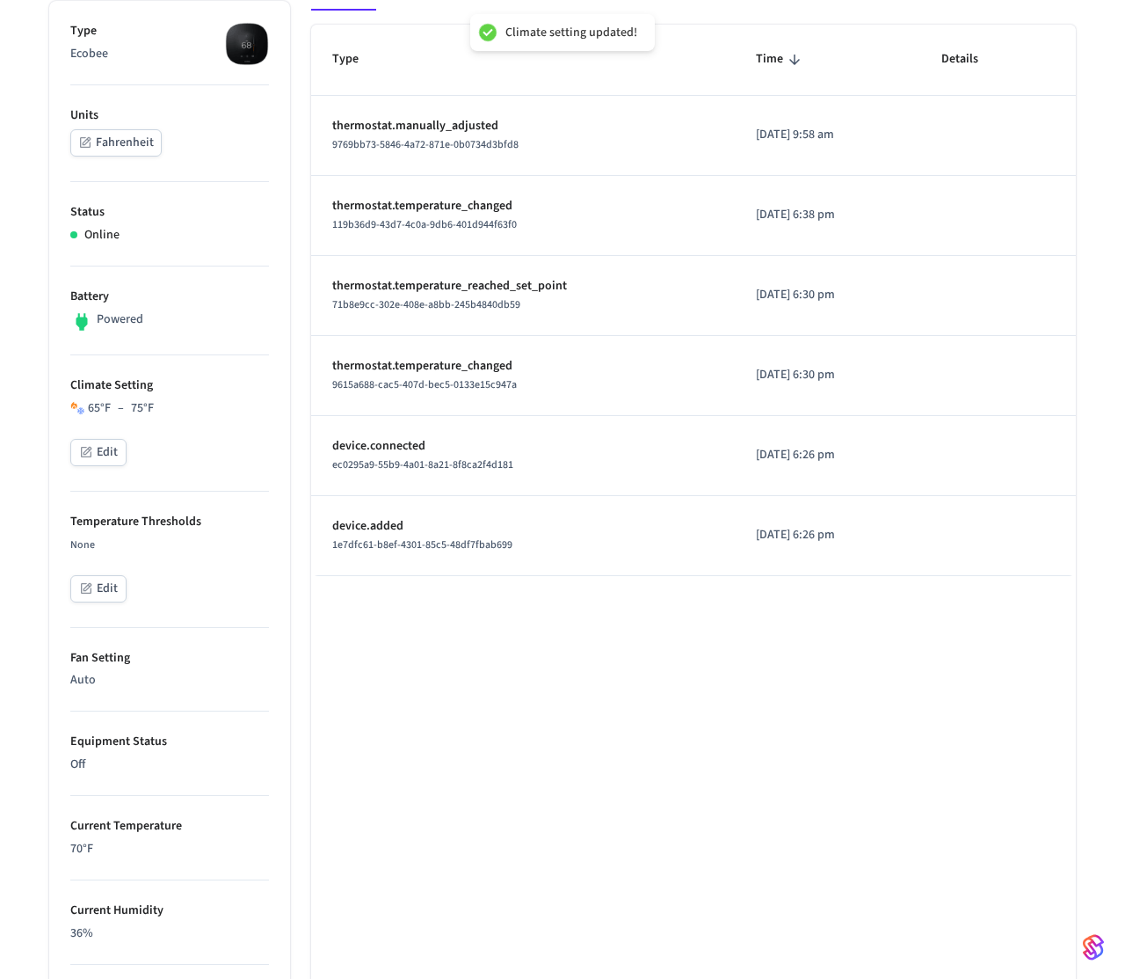
scroll to position [797, 0]
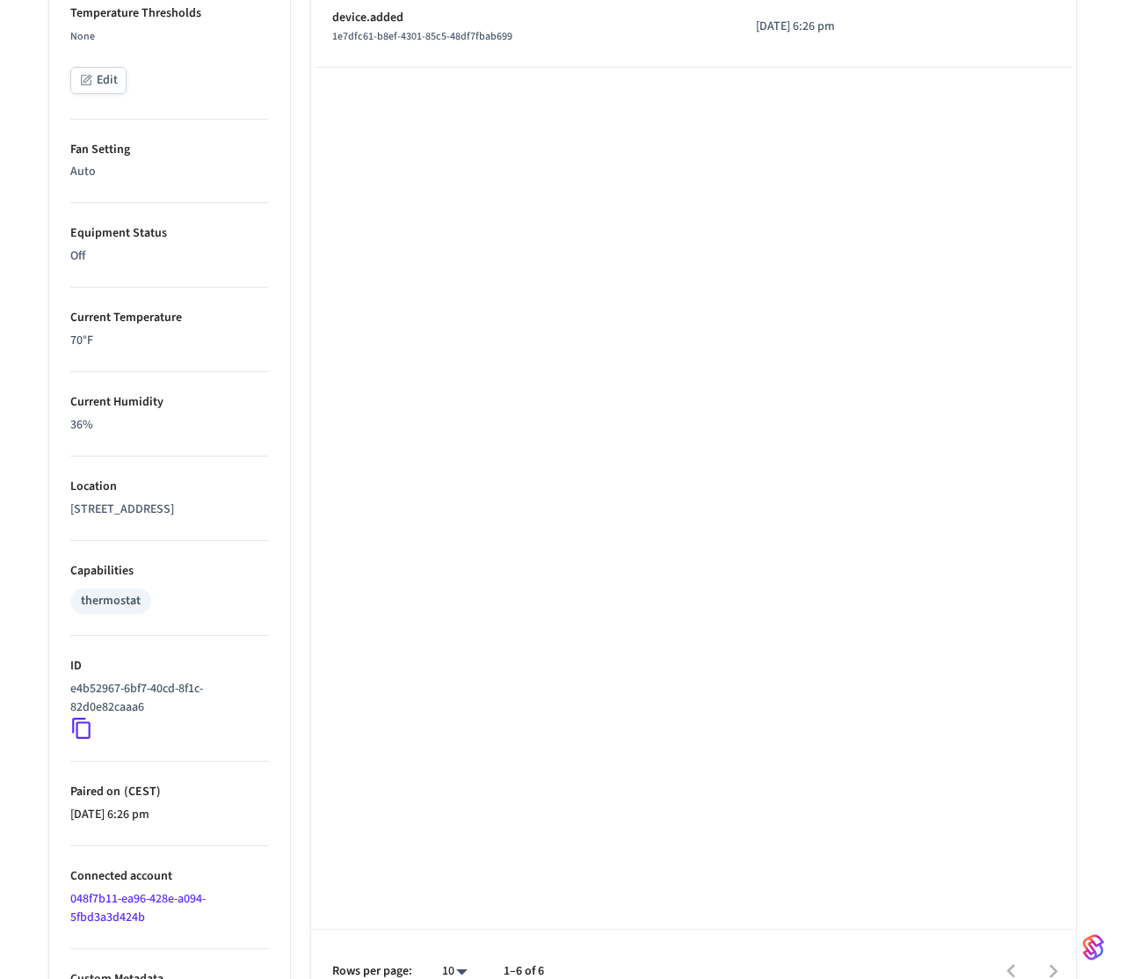
click at [86, 739] on icon at bounding box center [81, 728] width 23 height 23
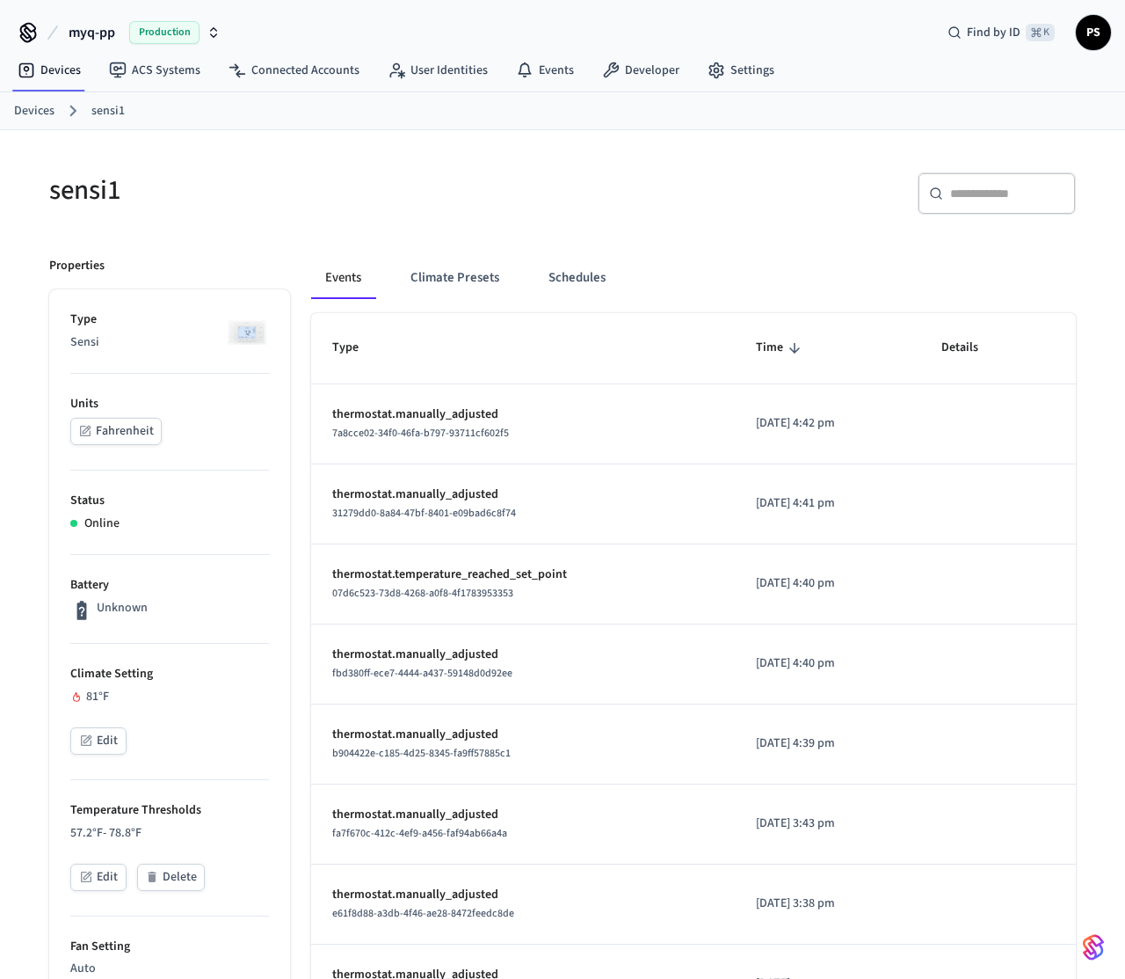
click at [113, 748] on button "Edit" at bounding box center [98, 740] width 56 height 27
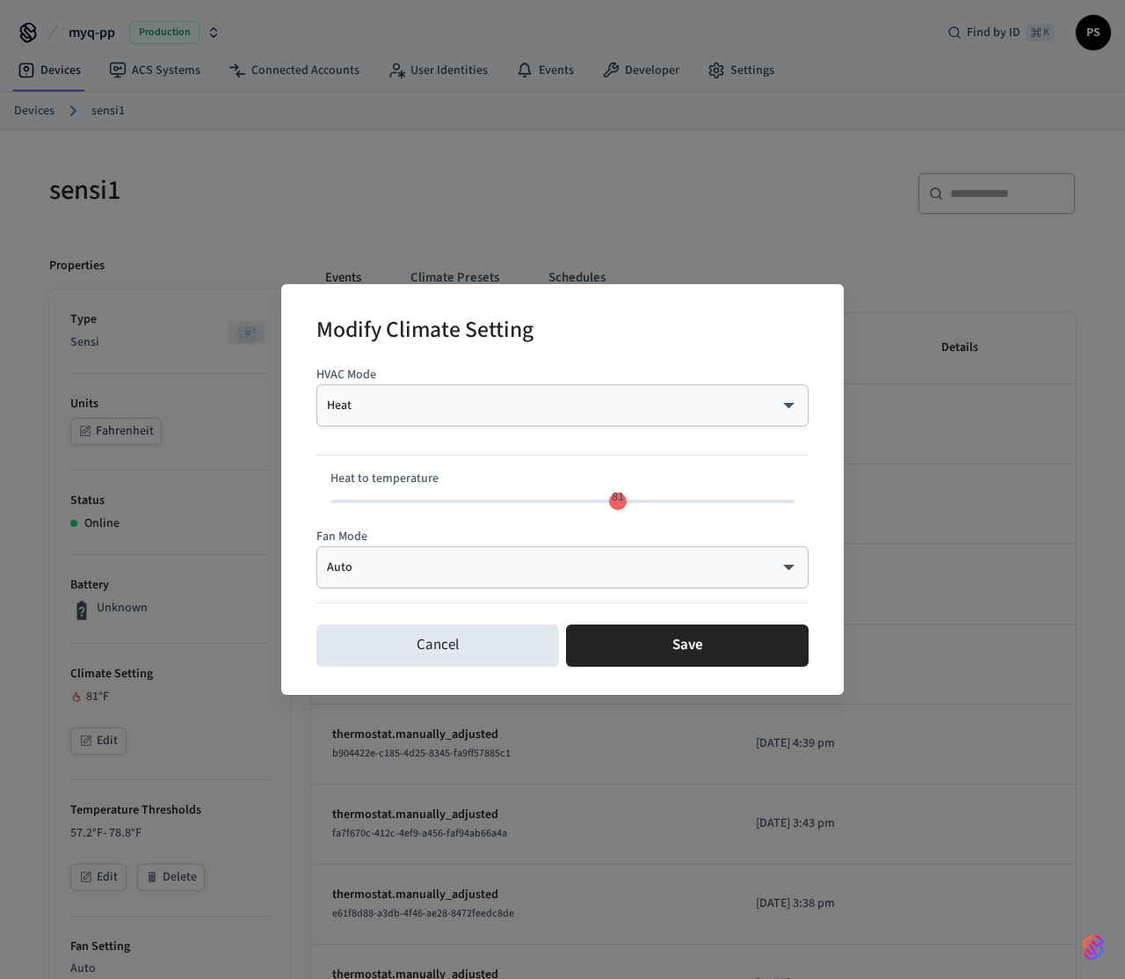
click at [419, 404] on body "myq-pp Production Find by ID ⌘ K PS Devices ACS Systems Connected Accounts User…" at bounding box center [562, 923] width 1125 height 1847
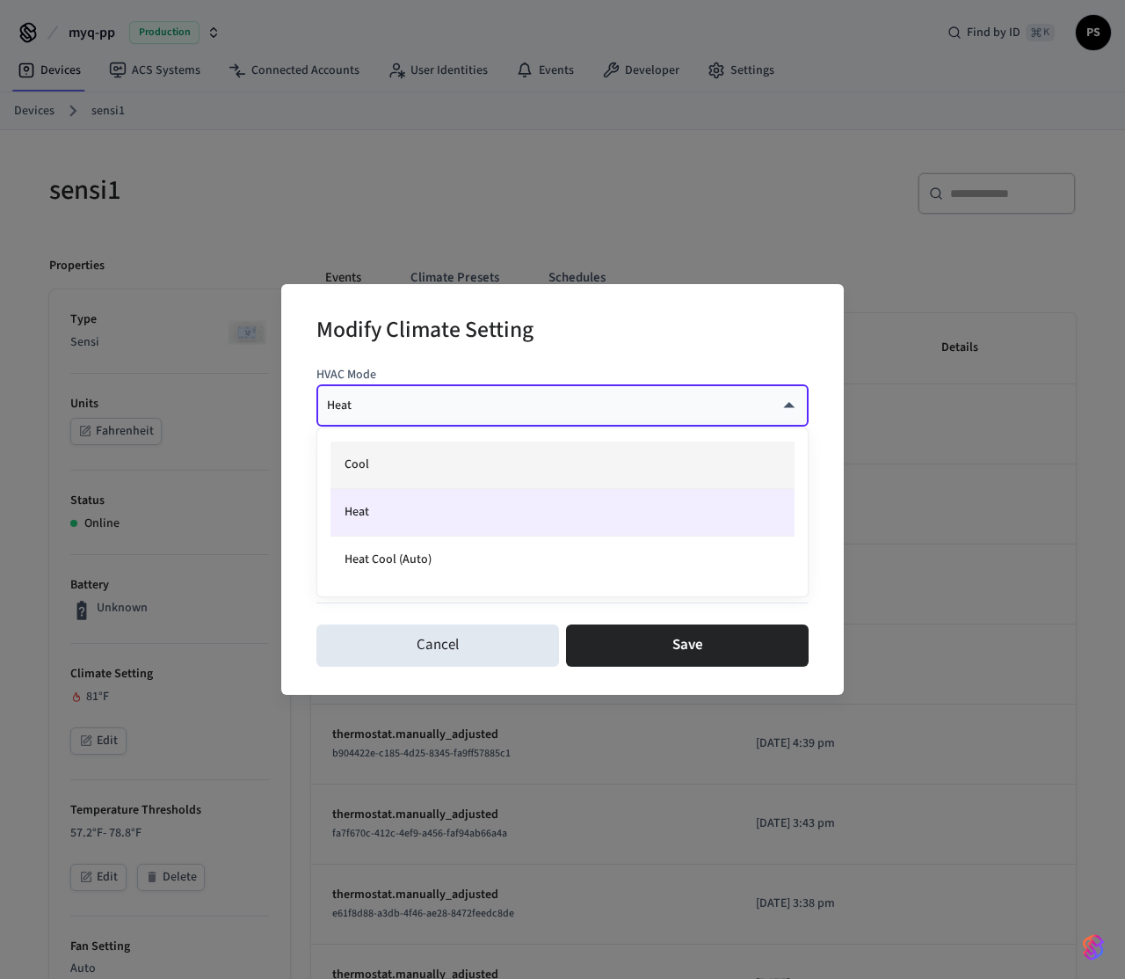
click at [388, 462] on li "Cool" at bounding box center [563, 464] width 464 height 47
type input "****"
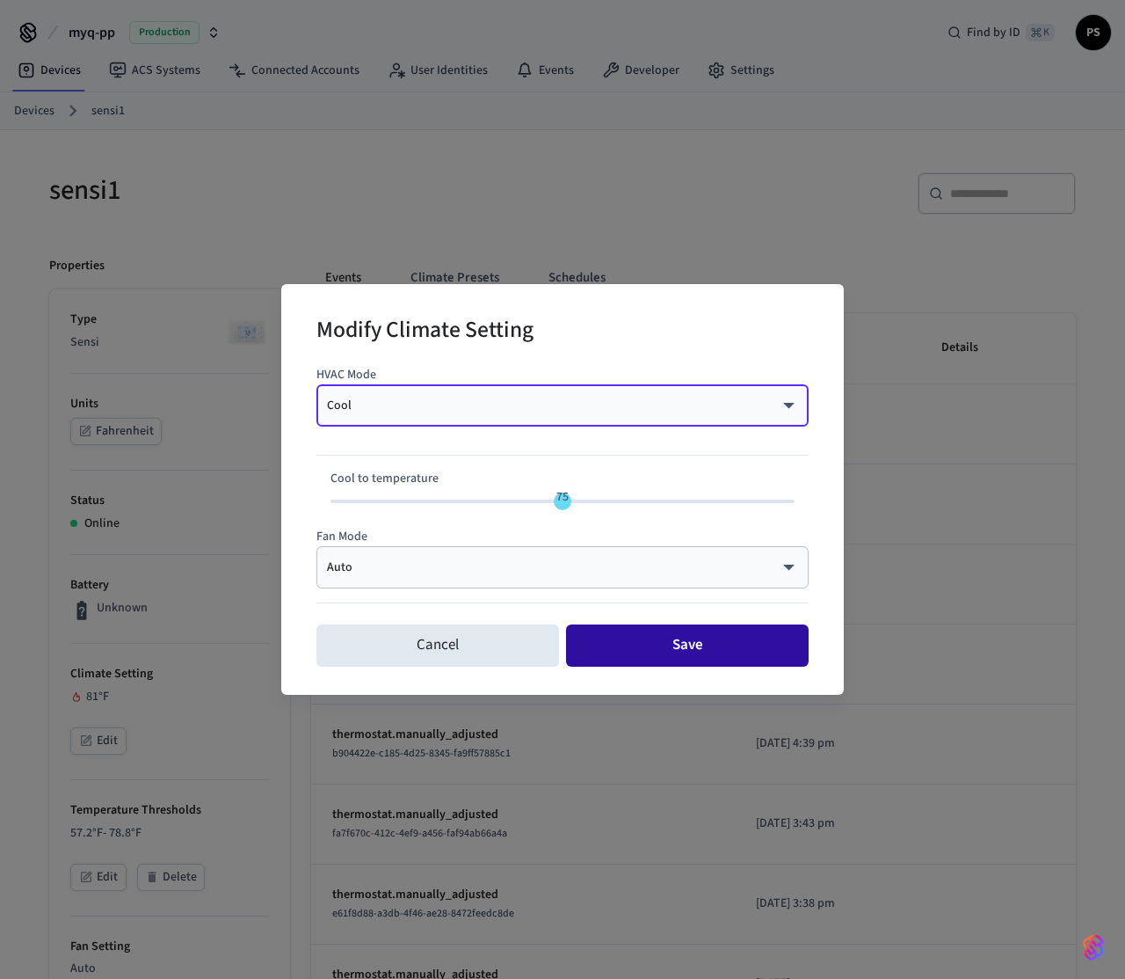
click at [695, 644] on button "Save" at bounding box center [687, 645] width 243 height 42
